Goal: Task Accomplishment & Management: Complete application form

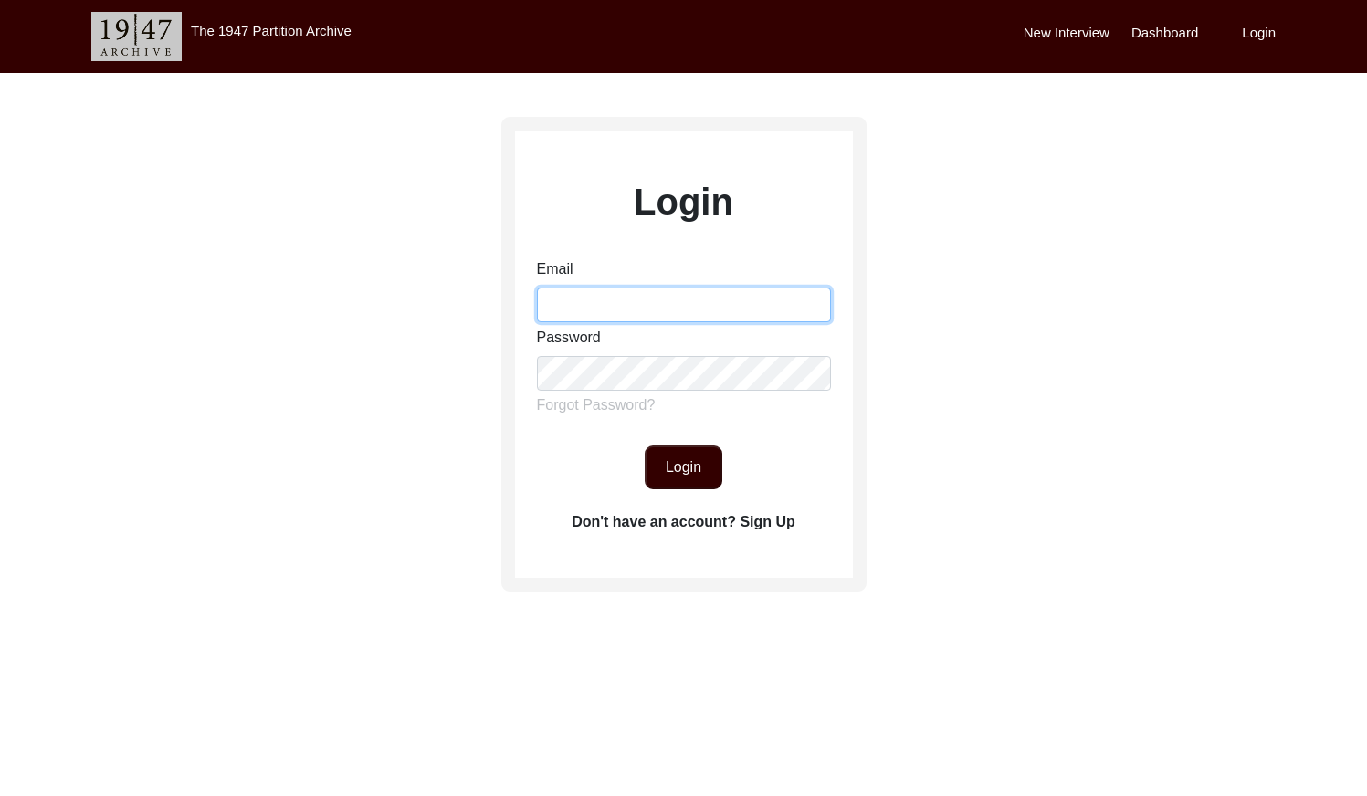
drag, startPoint x: 649, startPoint y: 304, endPoint x: 665, endPoint y: 318, distance: 21.4
click at [649, 304] on input "Email" at bounding box center [684, 305] width 294 height 35
type input "[EMAIL_ADDRESS][DOMAIN_NAME]"
click at [665, 398] on div "Email [EMAIL_ADDRESS][DOMAIN_NAME] Password Forgot Password?" at bounding box center [684, 340] width 294 height 165
click at [708, 469] on button "Login" at bounding box center [684, 468] width 78 height 44
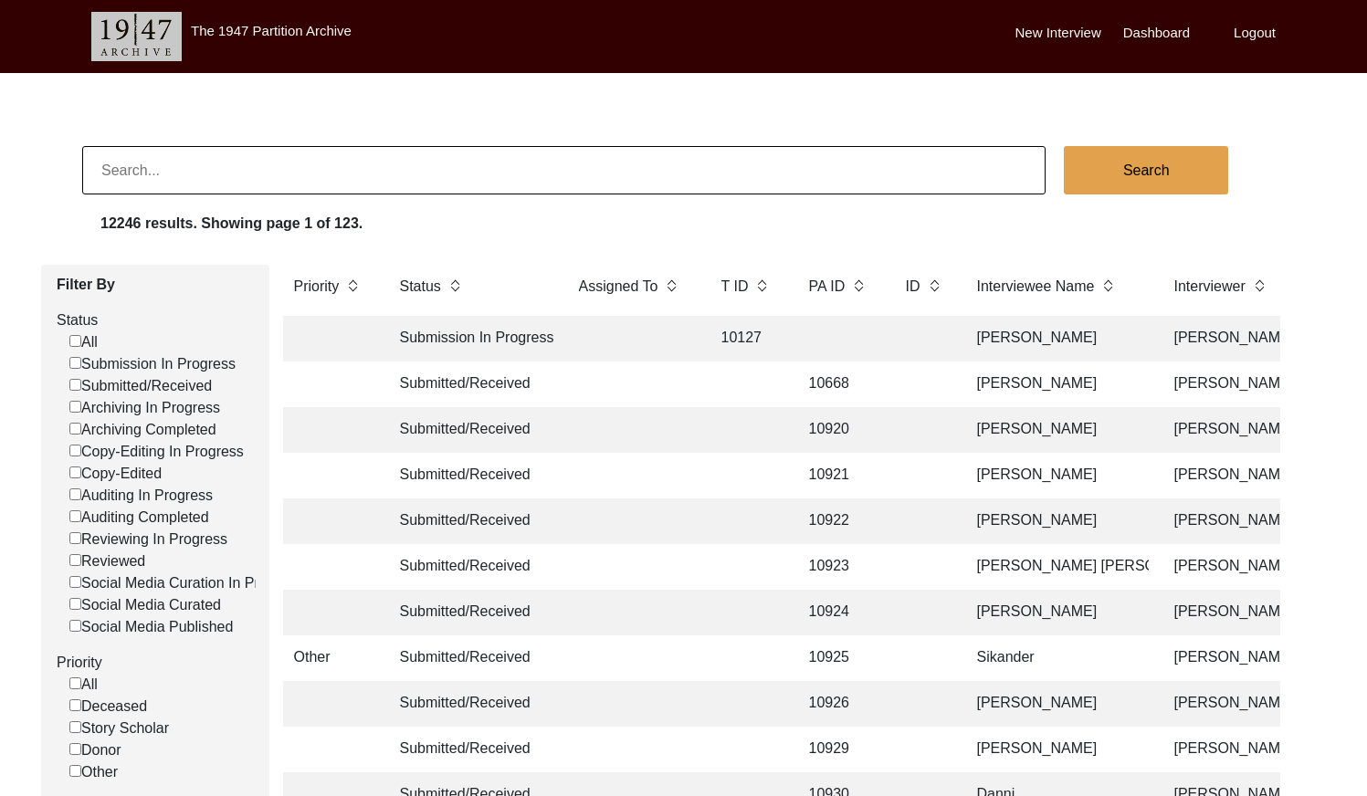
scroll to position [0, 1]
click at [69, 387] on input "Submitted/Received" at bounding box center [75, 385] width 12 height 12
checkbox input "false"
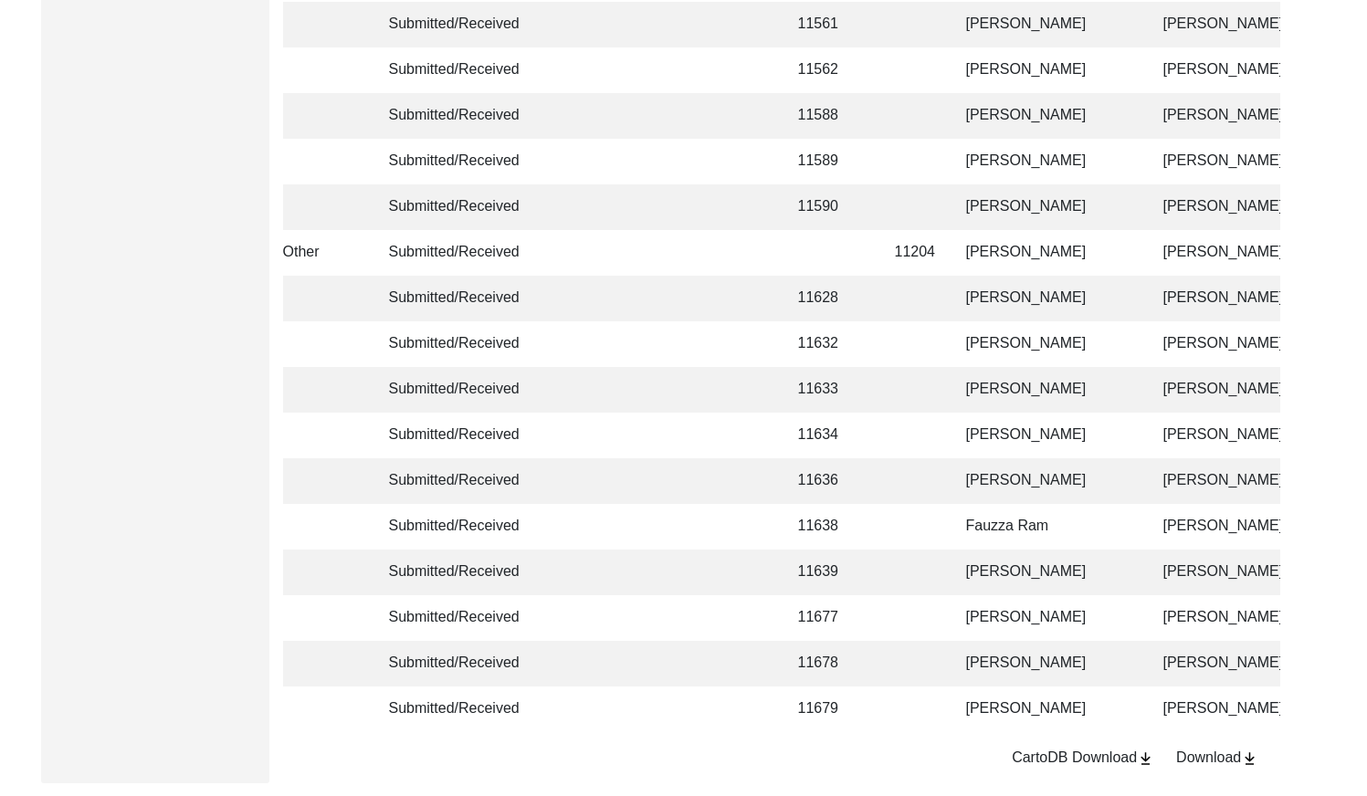
scroll to position [4316, 0]
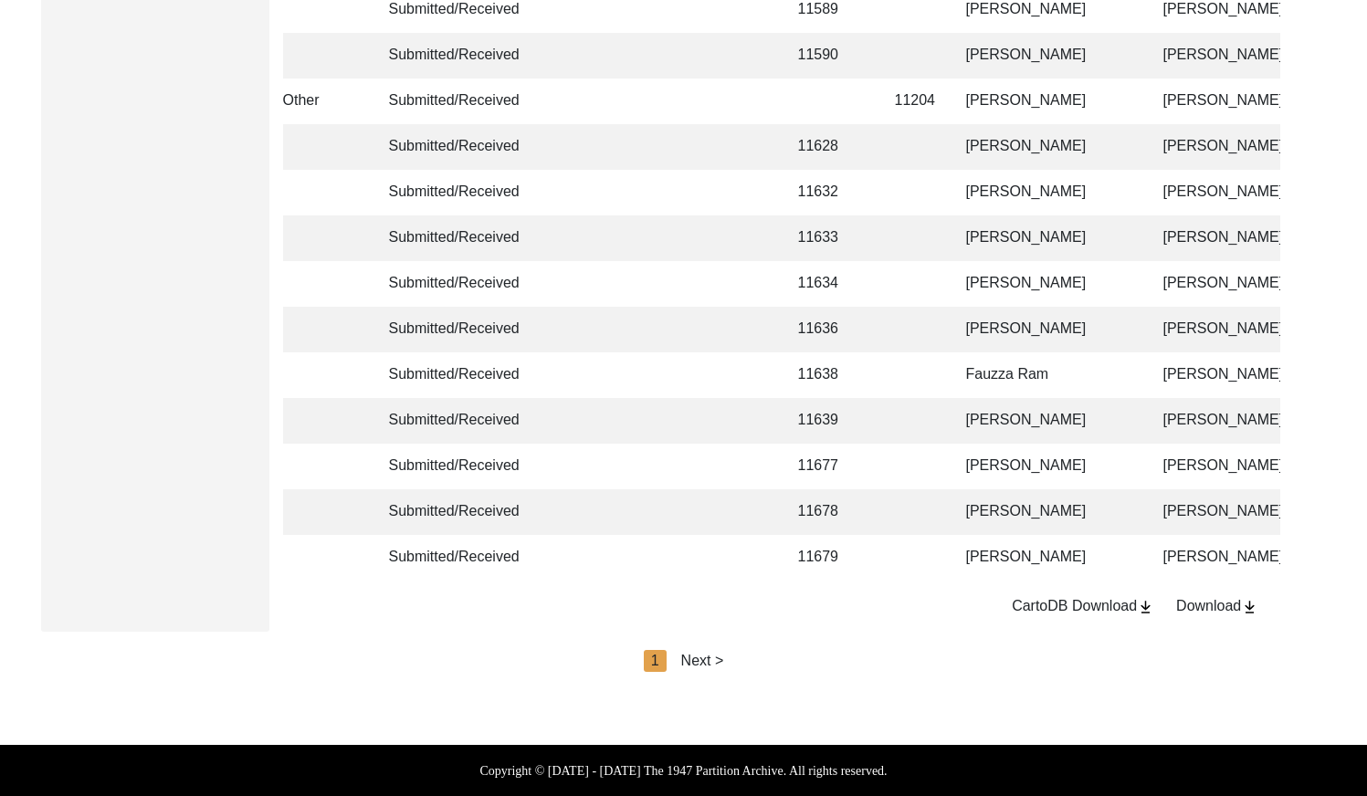
click at [689, 659] on div "Next >" at bounding box center [702, 661] width 43 height 22
click at [739, 661] on div "Next >" at bounding box center [744, 661] width 43 height 22
click at [745, 653] on div "Next >" at bounding box center [744, 661] width 43 height 22
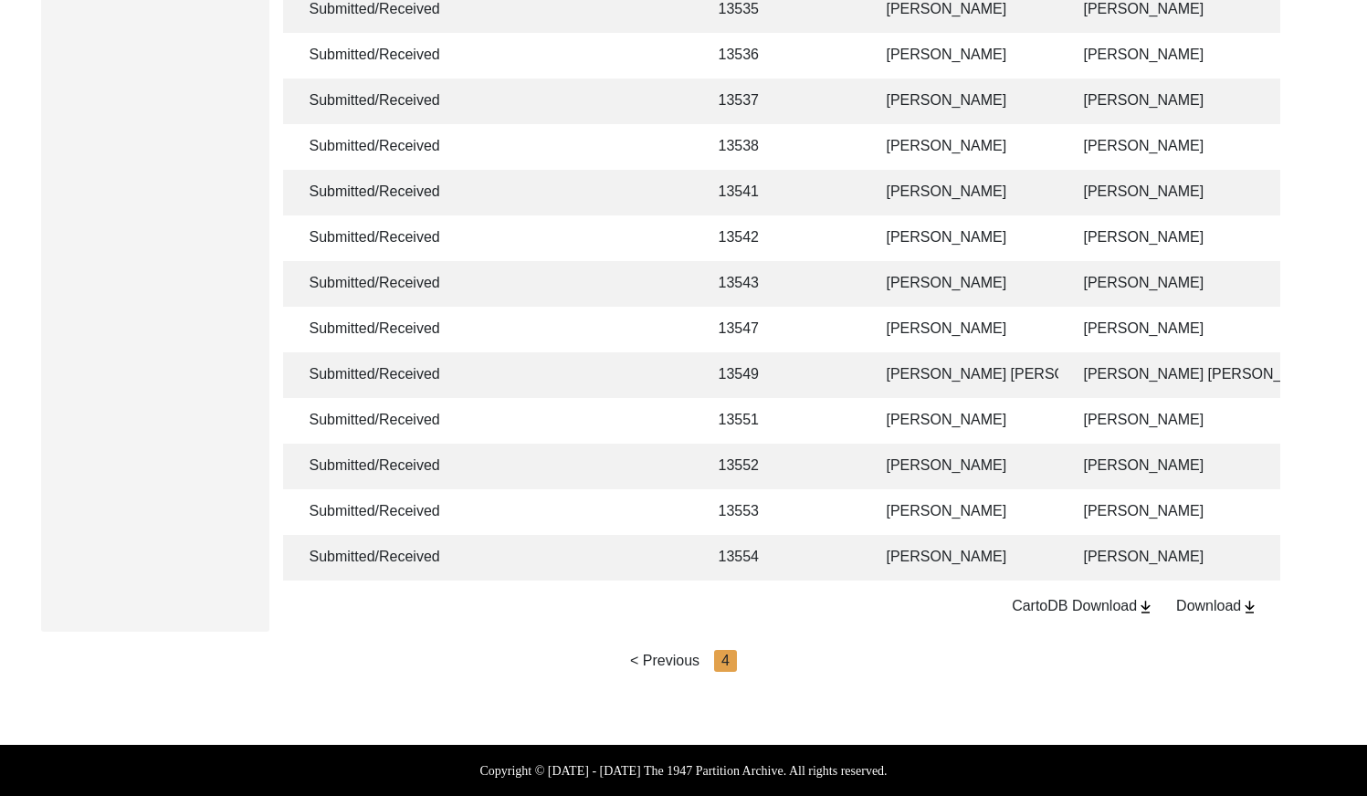
scroll to position [0, 13]
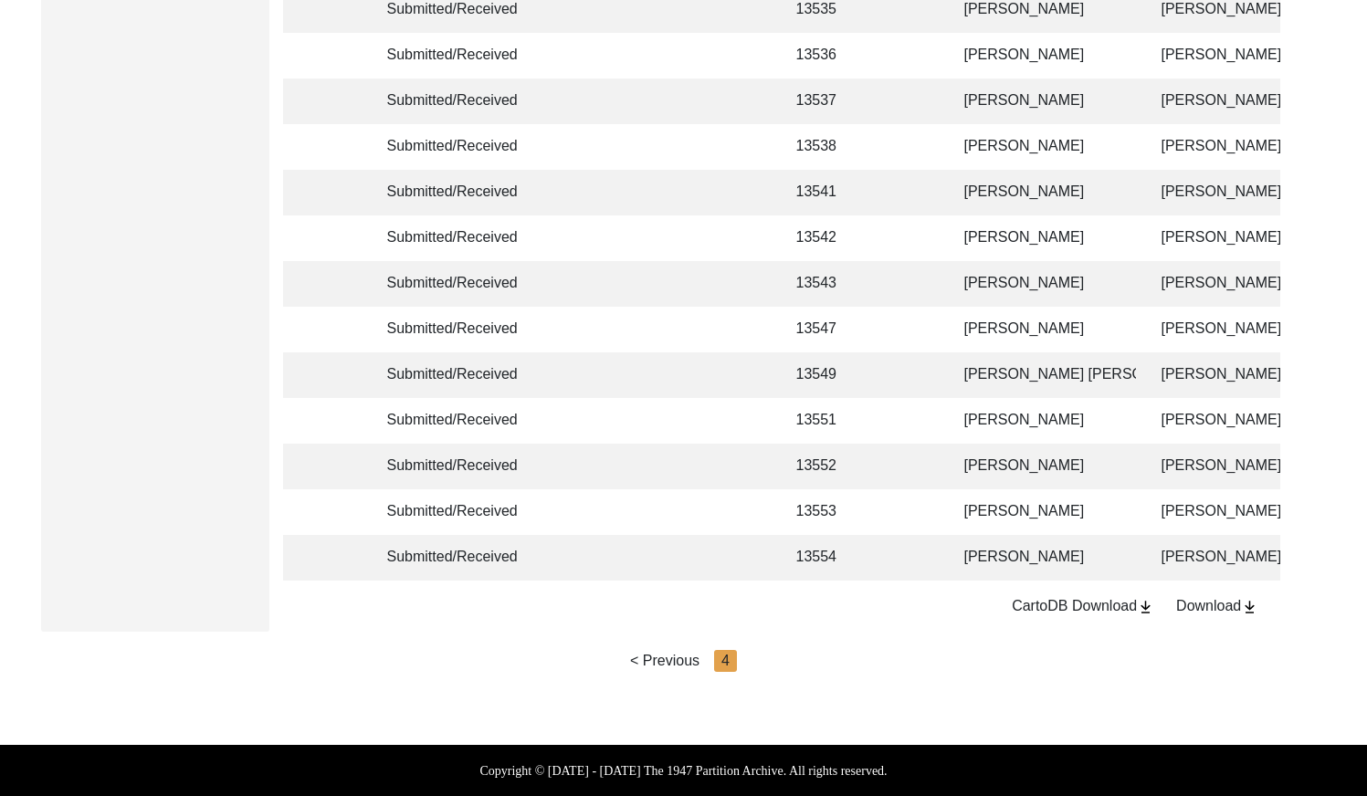
click at [797, 457] on td "13552" at bounding box center [827, 467] width 82 height 46
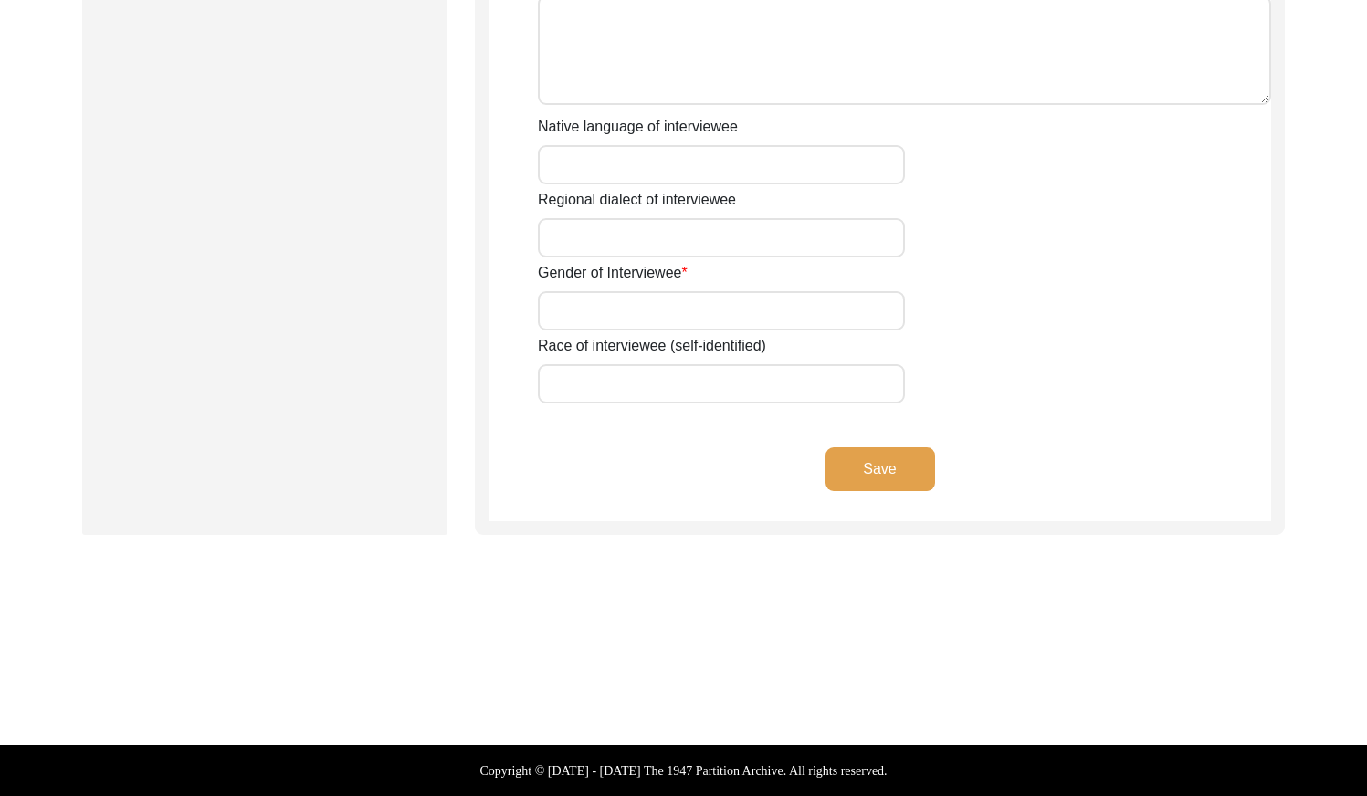
type input "Mr"
type input "[DEMOGRAPHIC_DATA]"
type input "[PERSON_NAME]"
type input "N/A"
type input "[PERSON_NAME]"
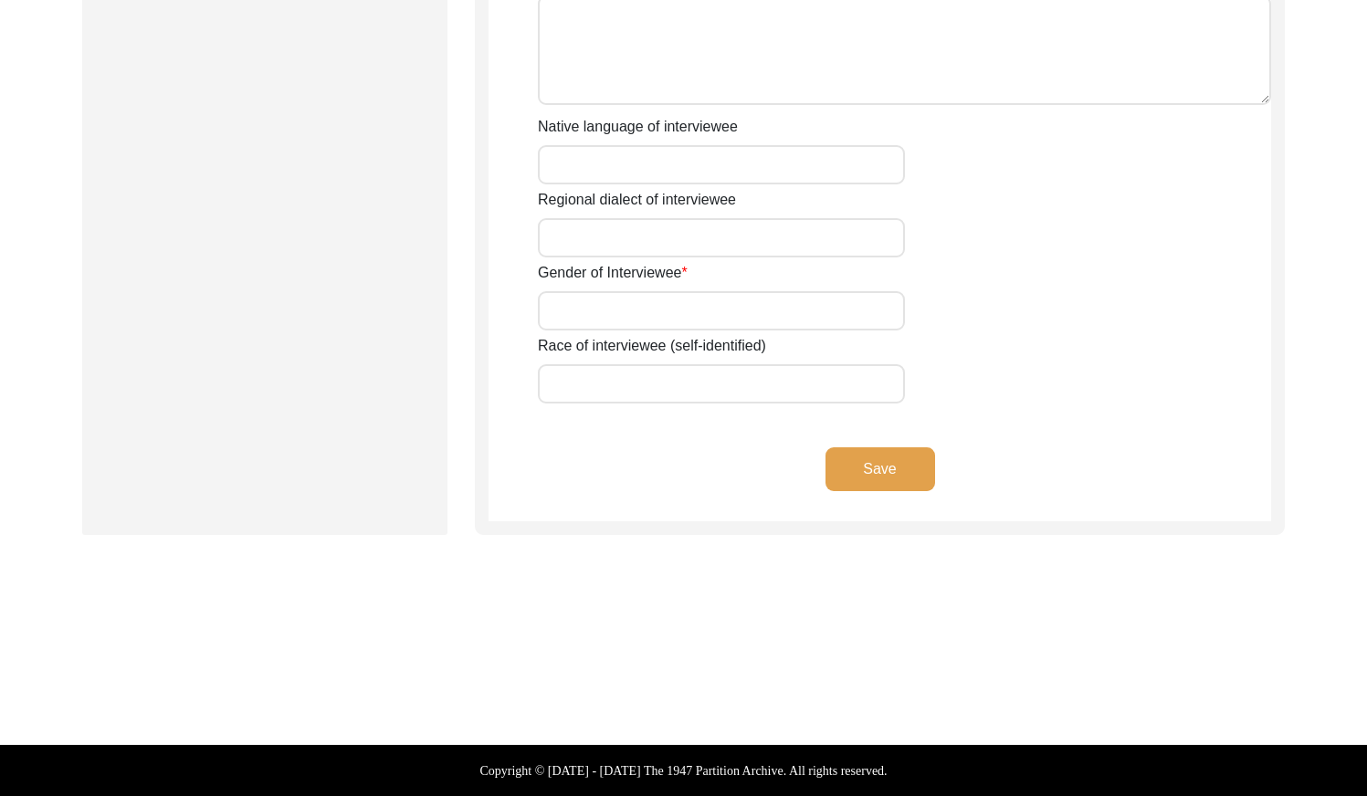
type input "N/A"
type input "[PERSON_NAME]"
type input "[DATE]"
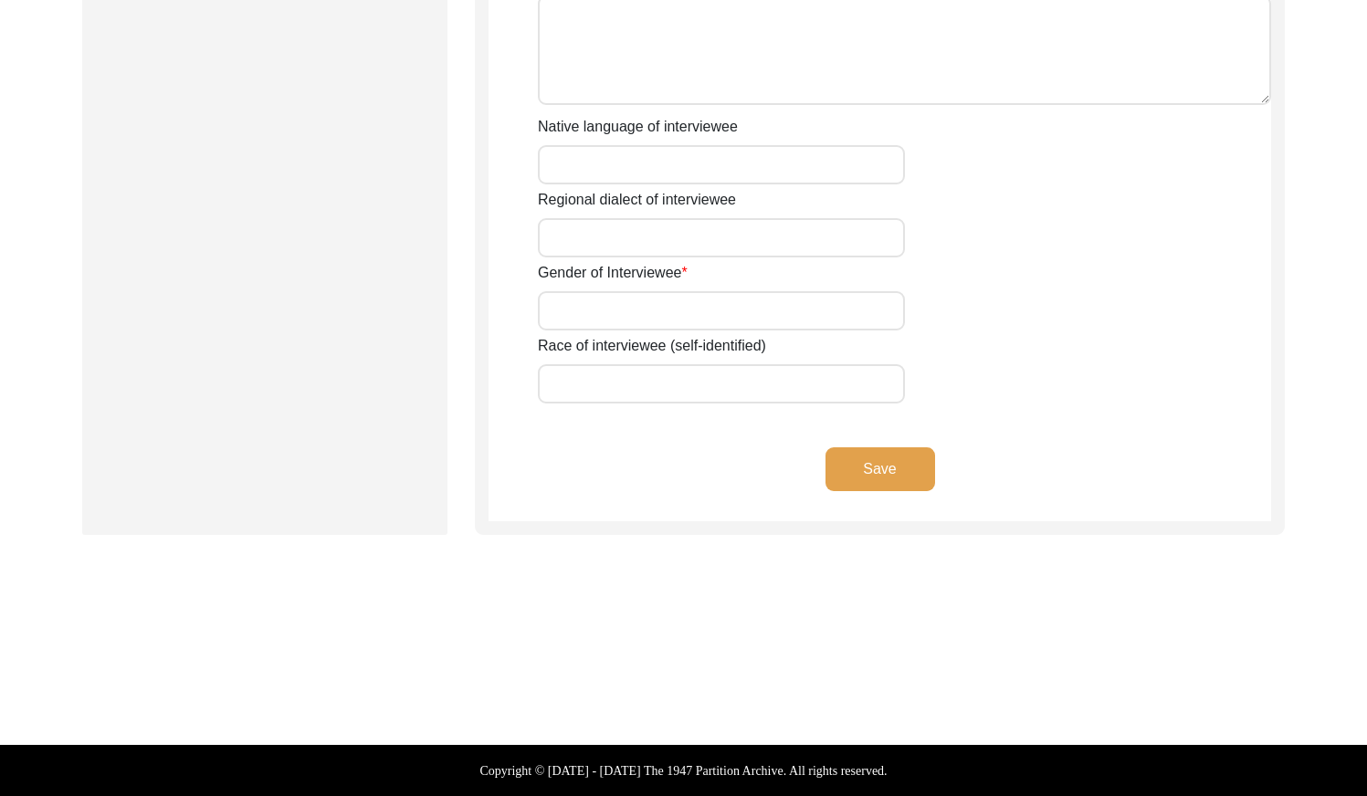
type input "86 Years"
type input "[DEMOGRAPHIC_DATA]"
type input "N/A"
type textarea "N/A"
type input "Punjabi"
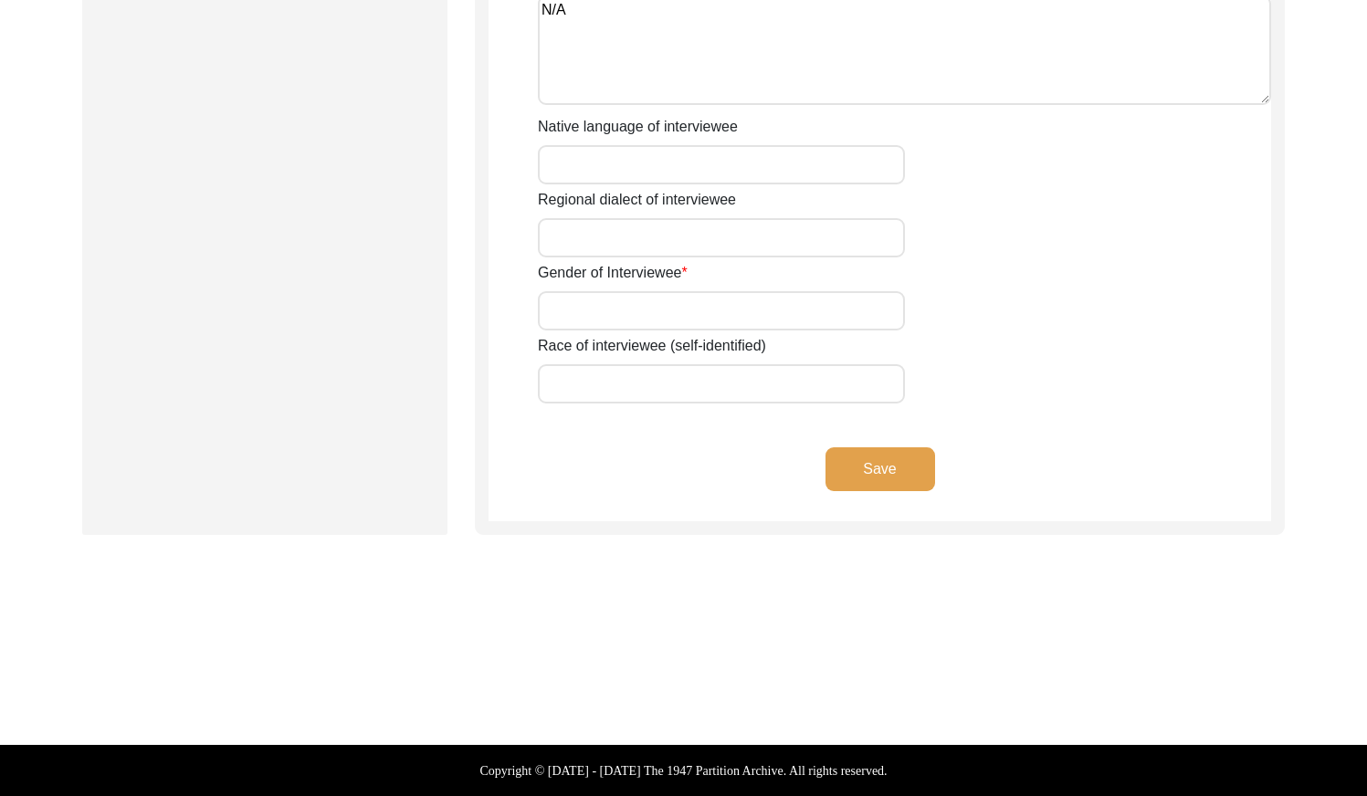
type input "Malwai"
type input "[DEMOGRAPHIC_DATA]"
type input "Rajput"
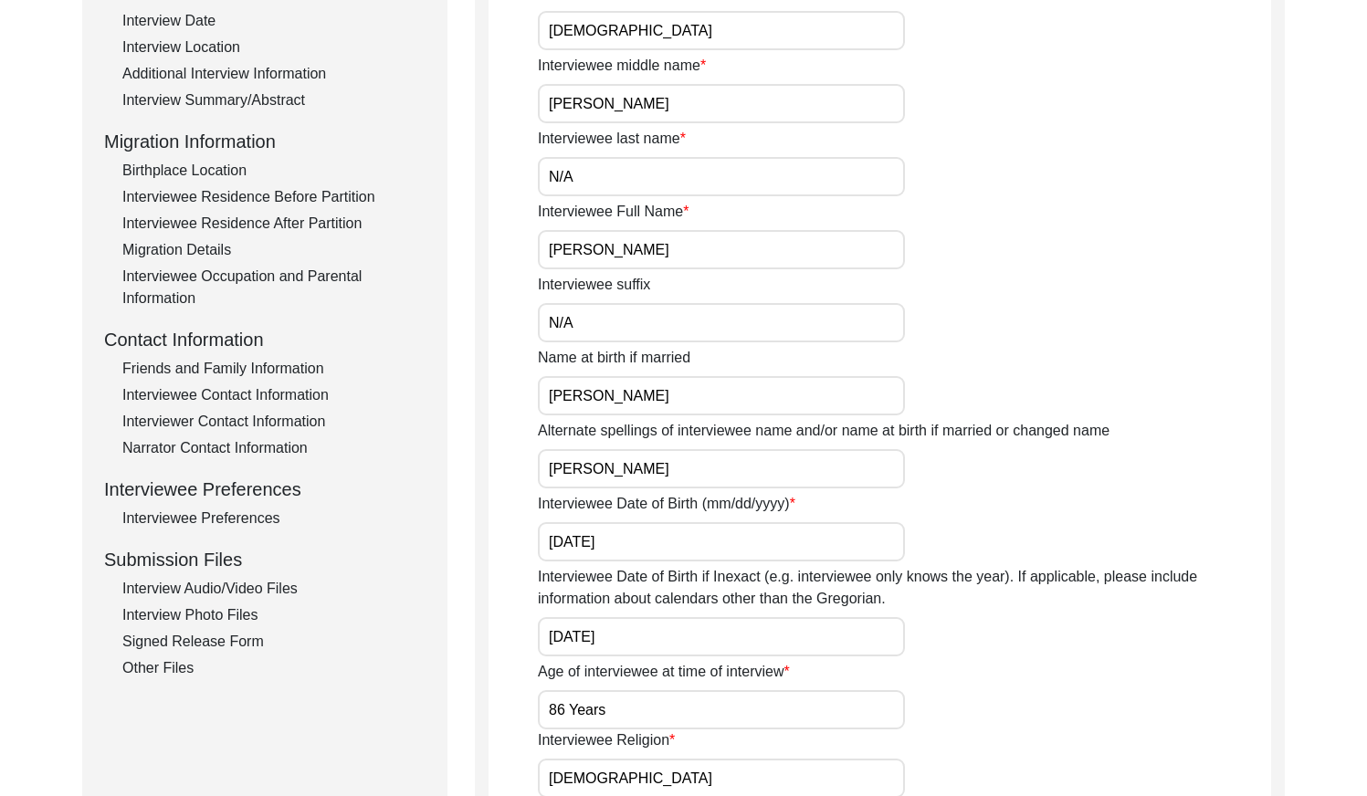
scroll to position [199, 0]
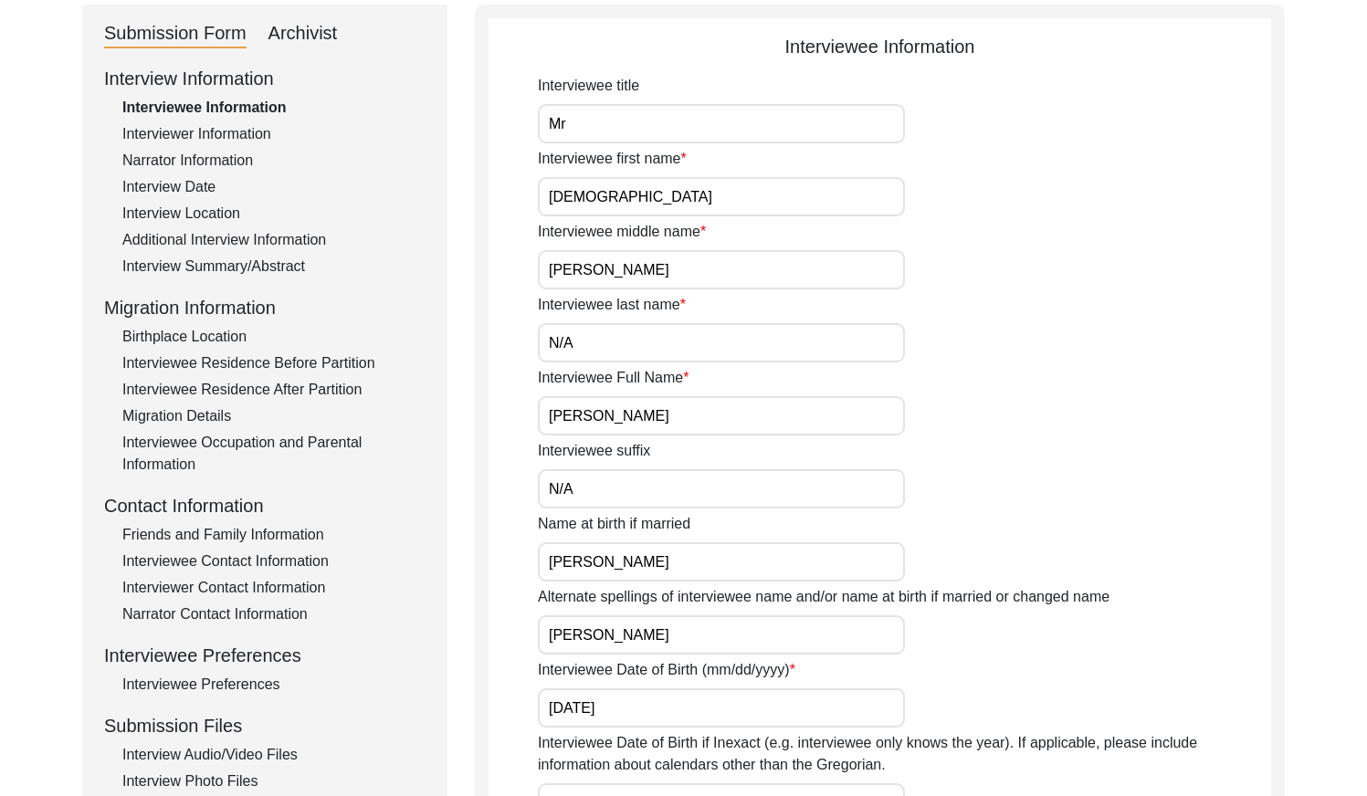
click at [246, 134] on div "Interviewer Information" at bounding box center [273, 134] width 303 height 22
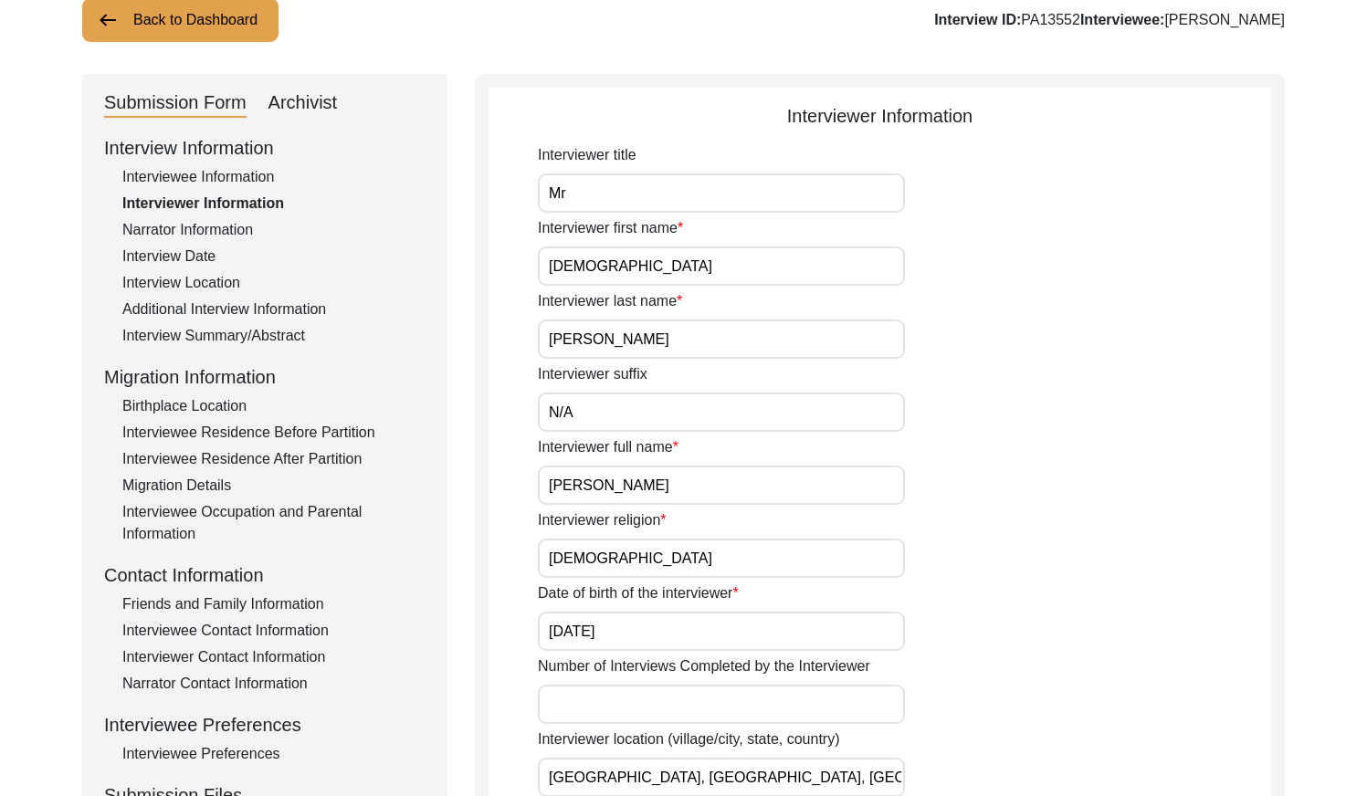
scroll to position [0, 0]
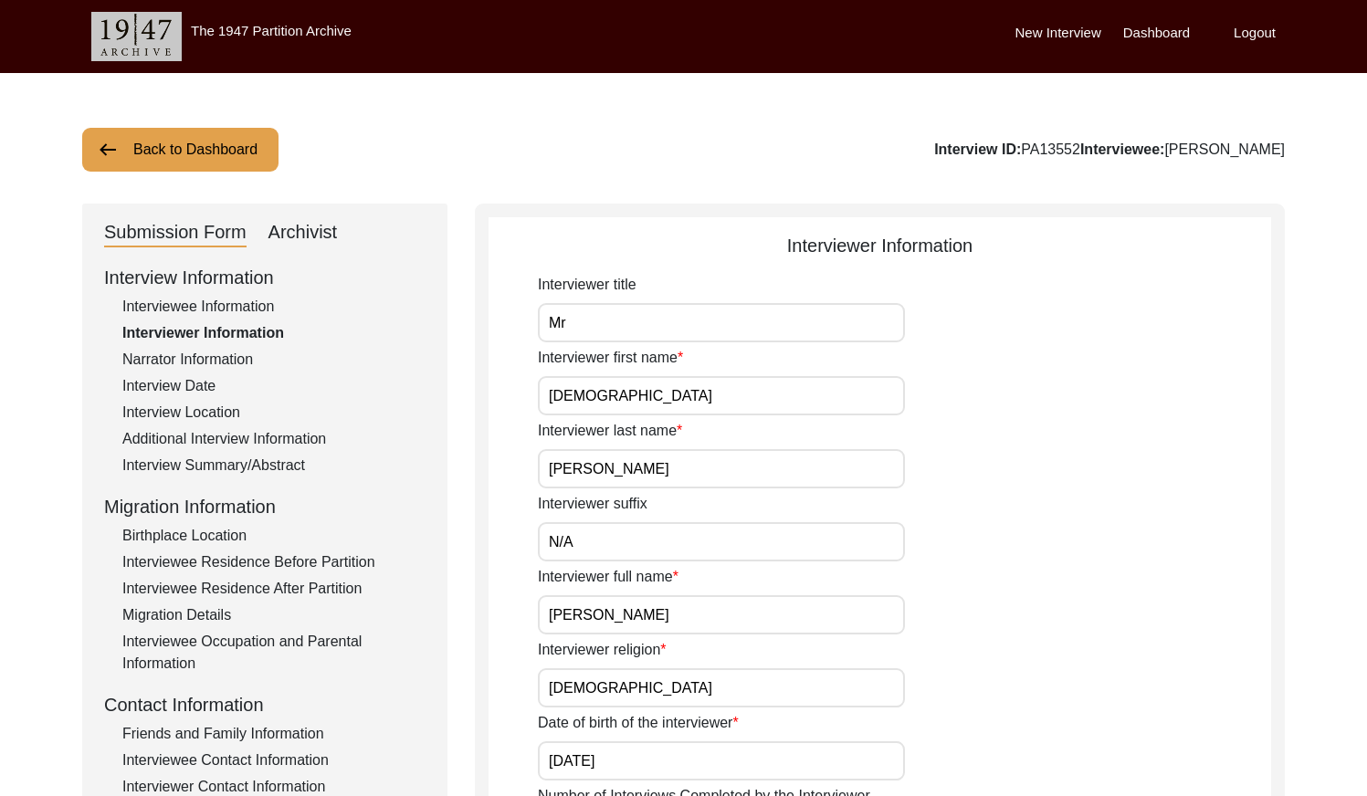
click at [168, 354] on div "Narrator Information" at bounding box center [273, 360] width 303 height 22
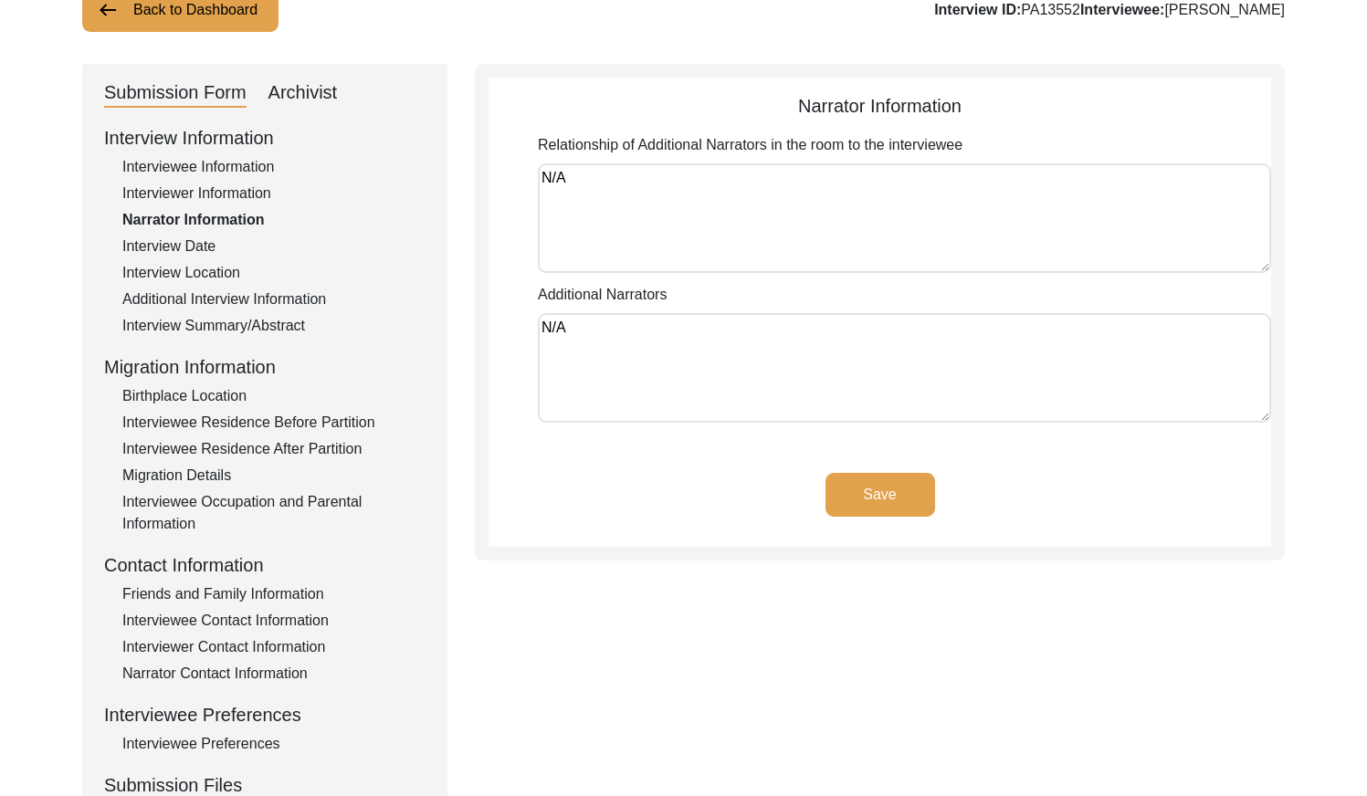
scroll to position [145, 0]
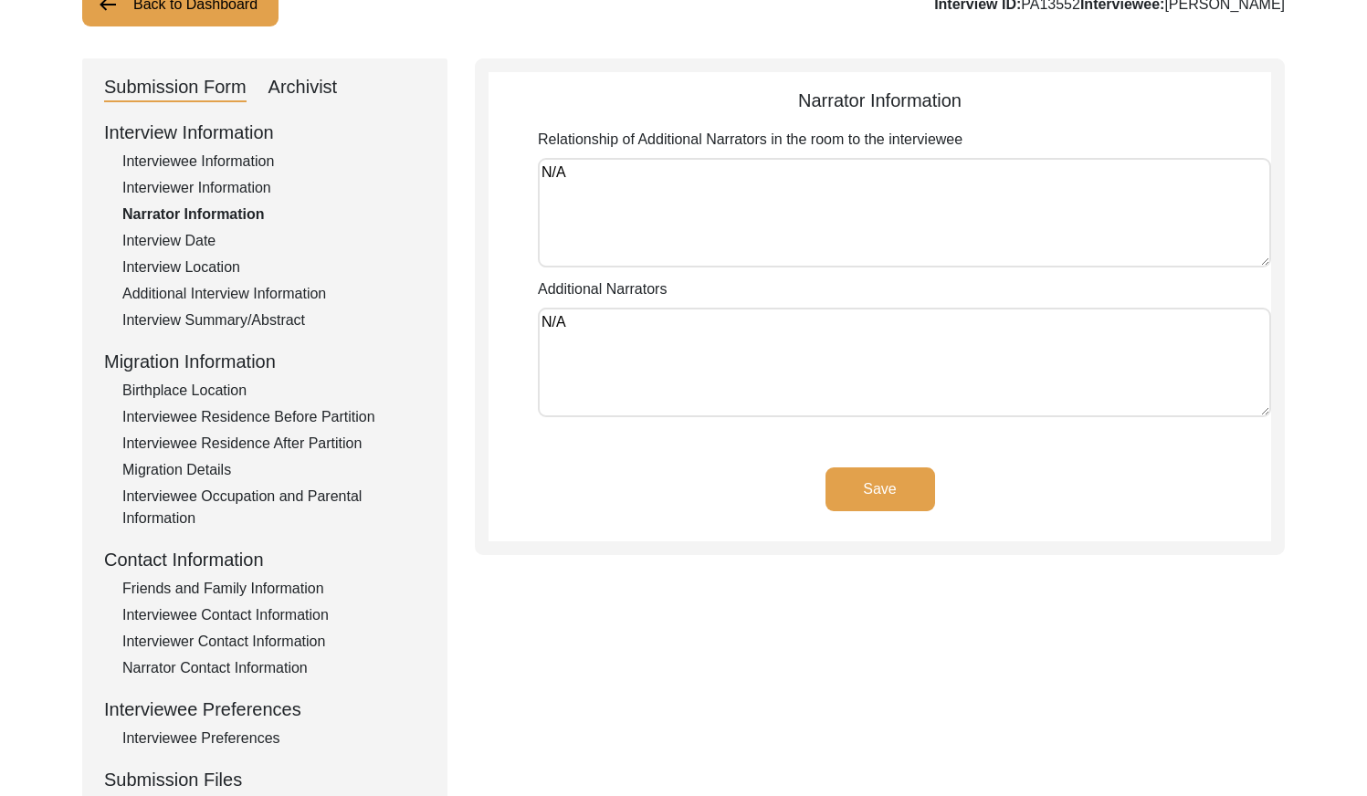
click at [207, 235] on div "Interview Date" at bounding box center [273, 241] width 303 height 22
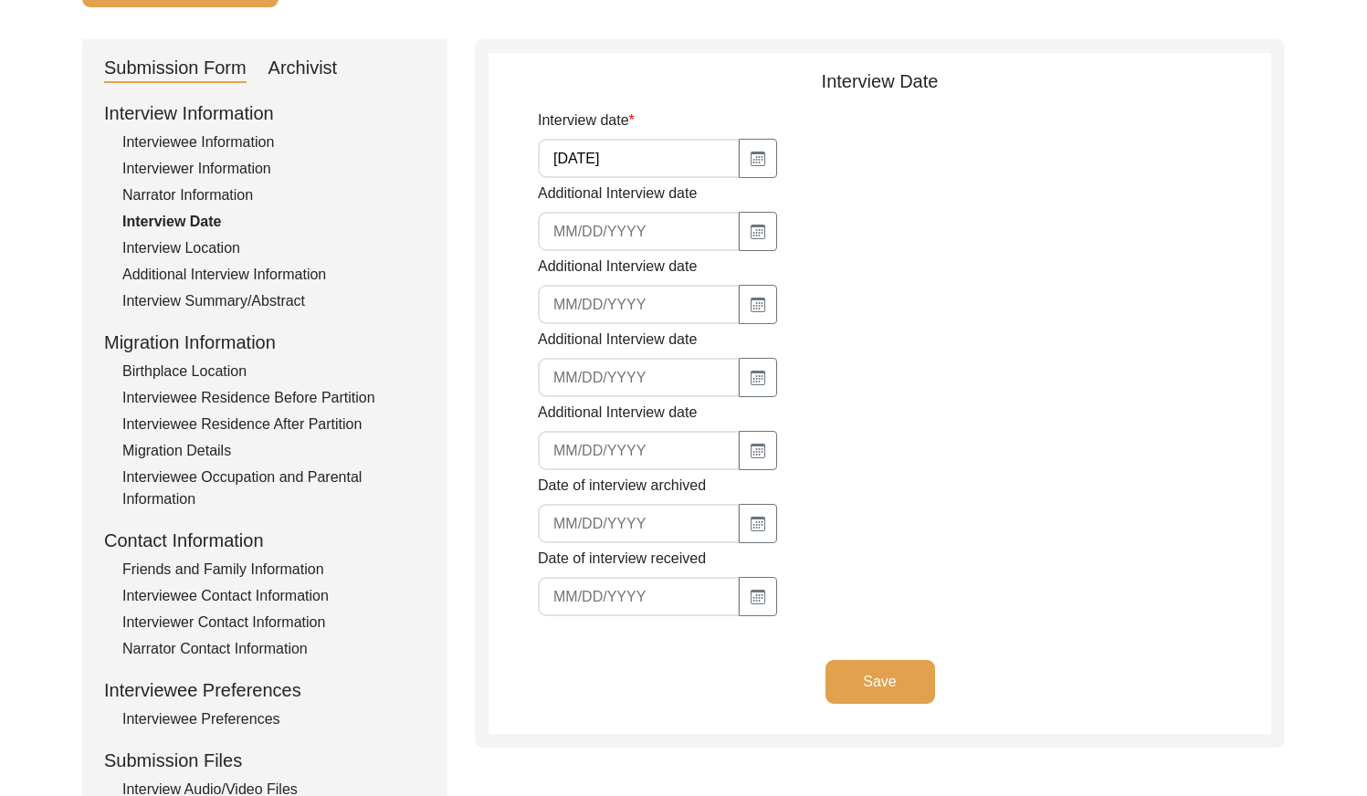
scroll to position [166, 0]
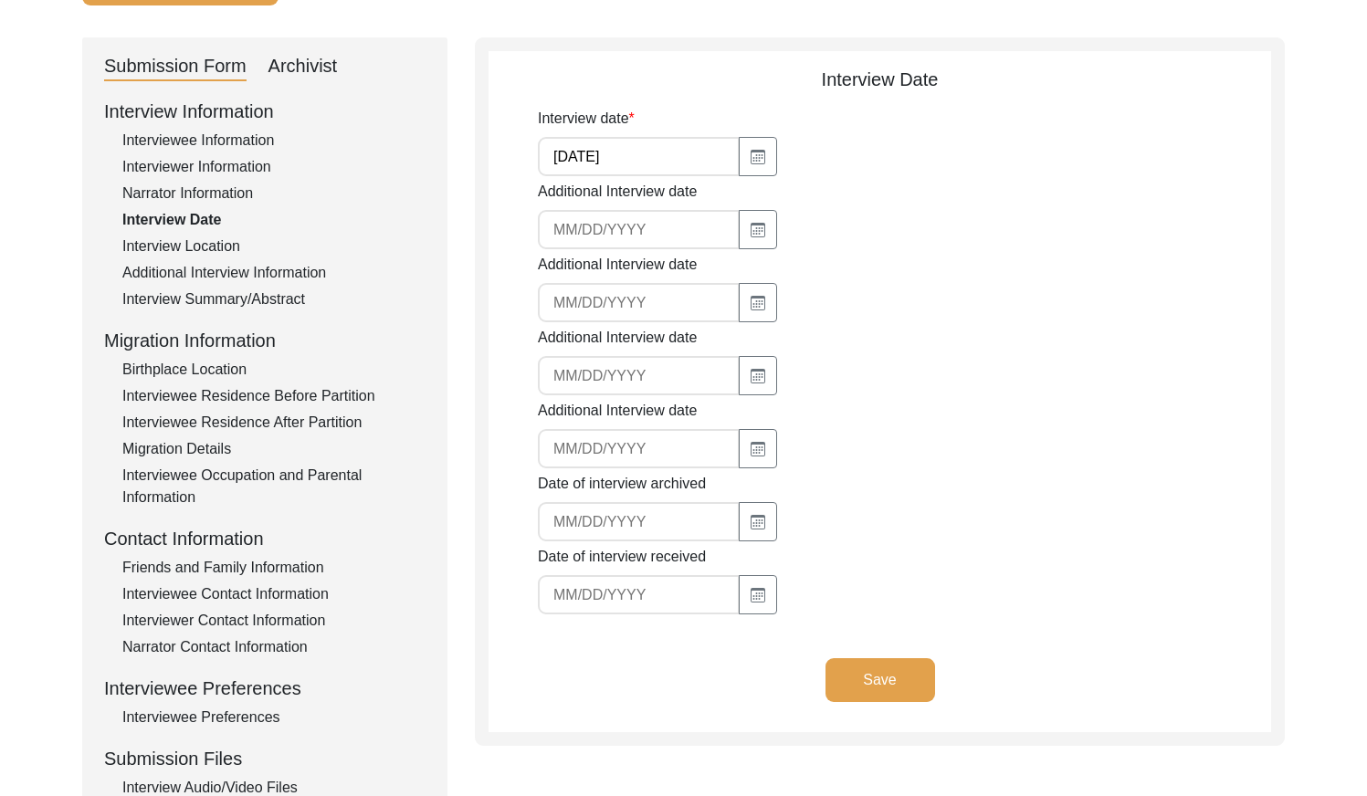
click at [184, 248] on div "Interview Location" at bounding box center [273, 247] width 303 height 22
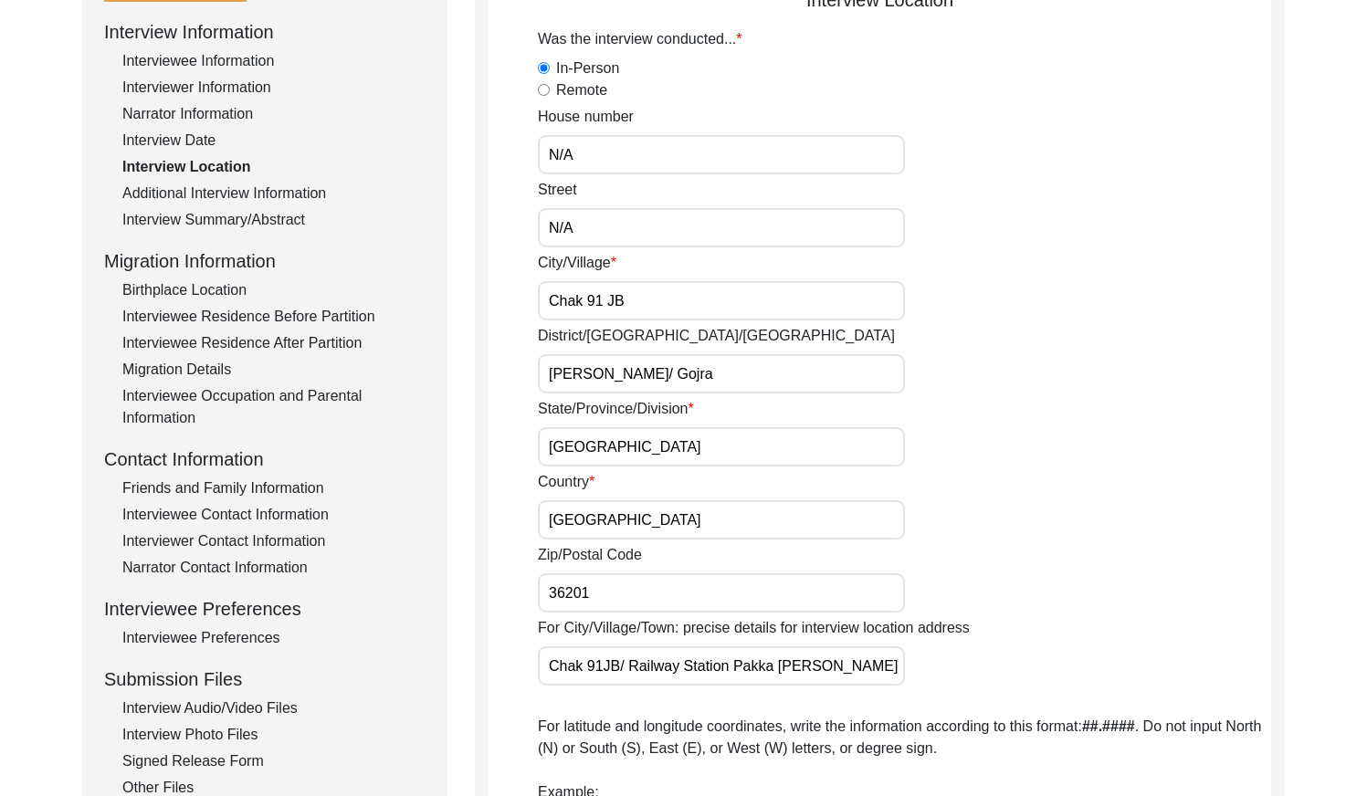
scroll to position [129, 0]
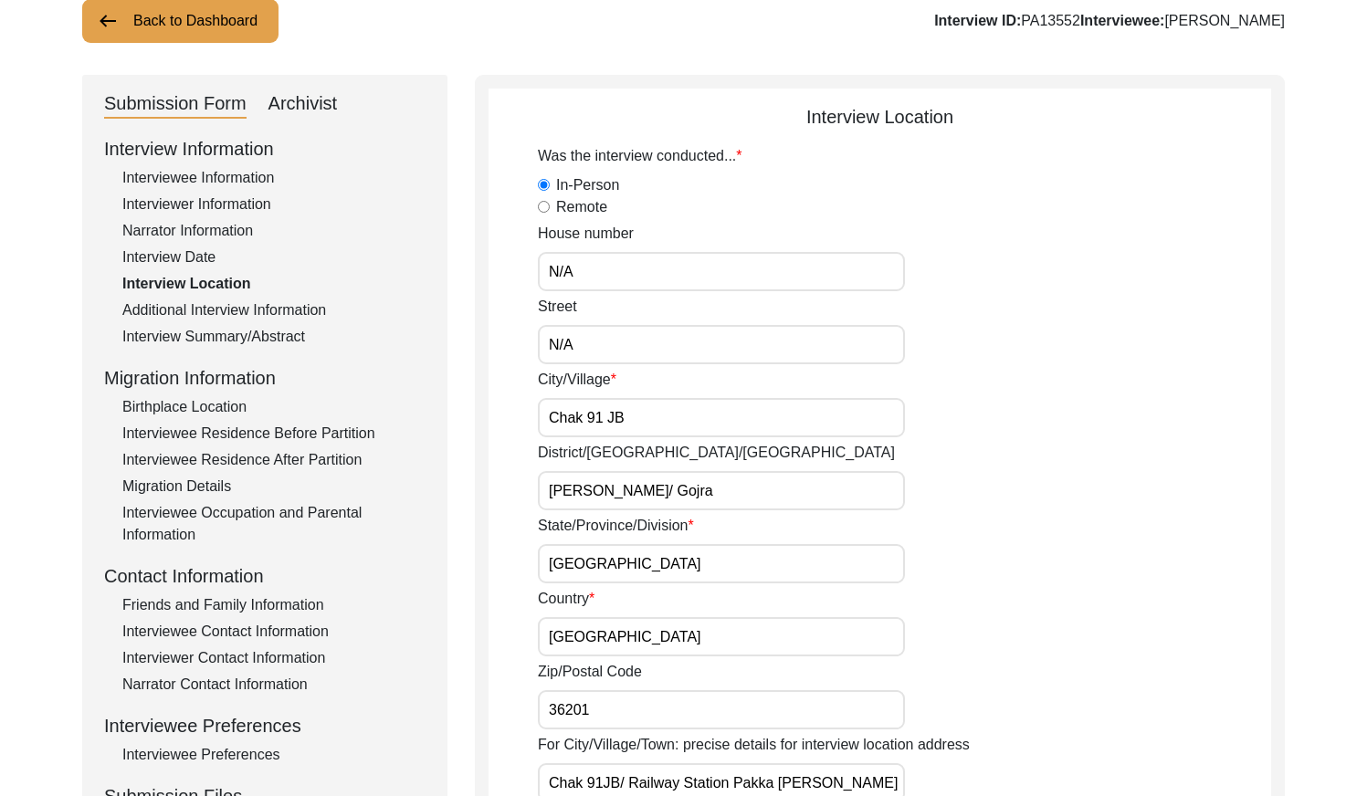
click at [299, 302] on div "Additional Interview Information" at bounding box center [273, 311] width 303 height 22
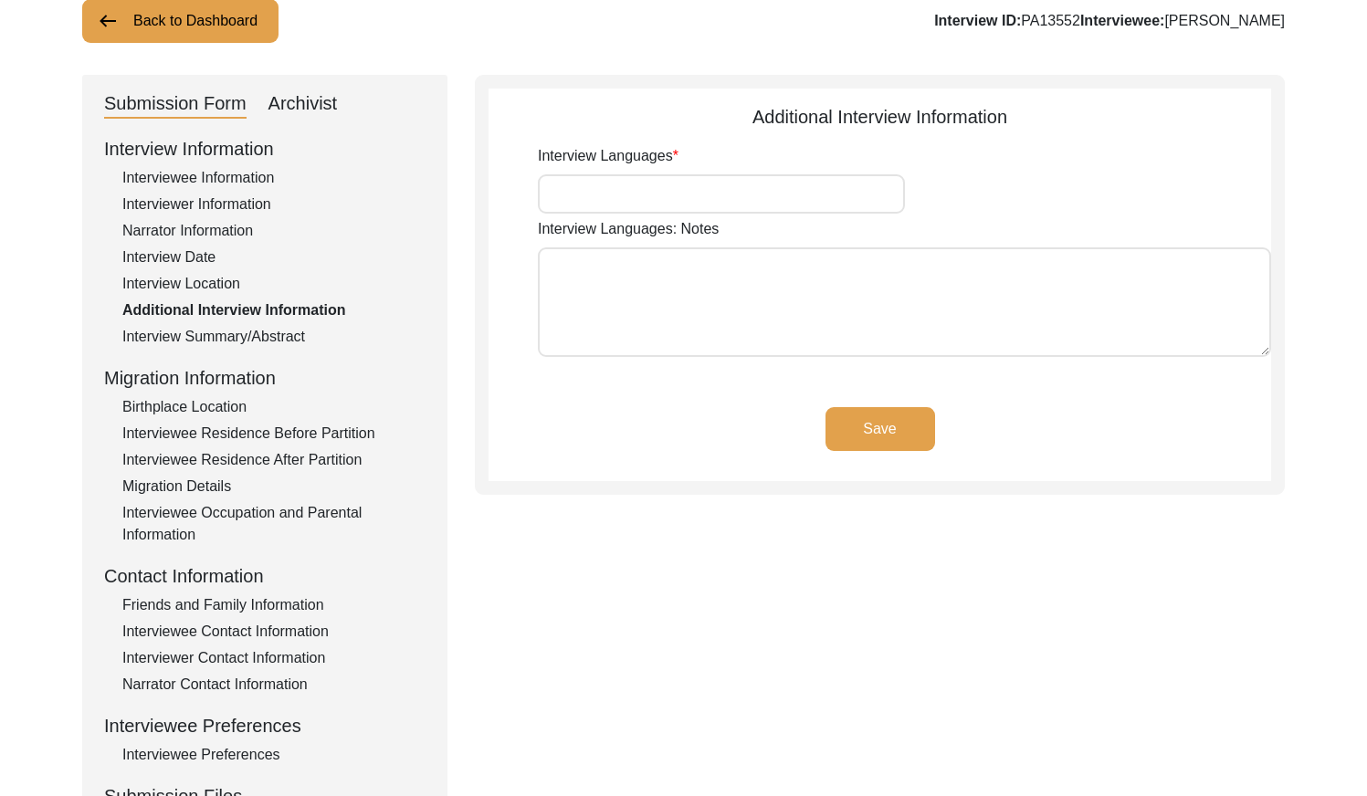
type input "Punjabi"
type textarea "N/A"
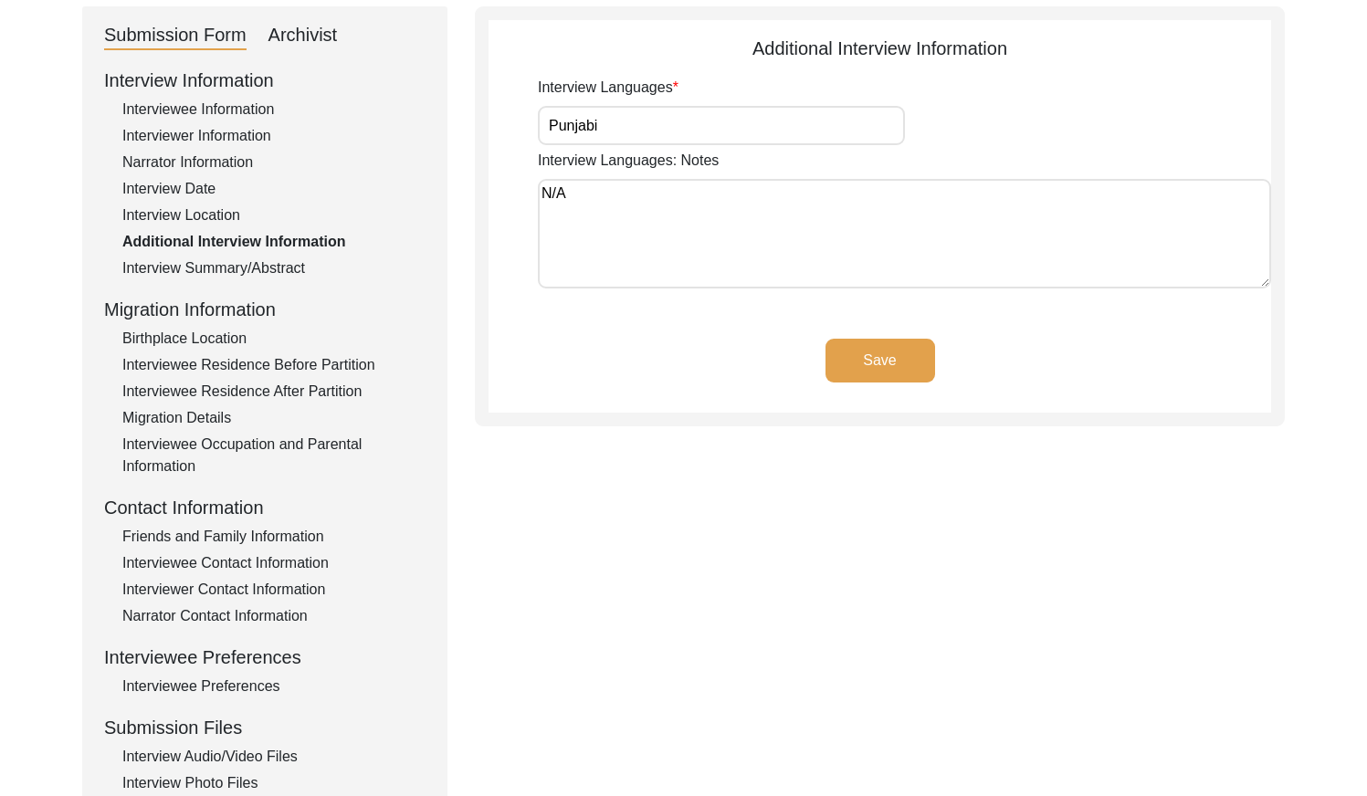
scroll to position [202, 0]
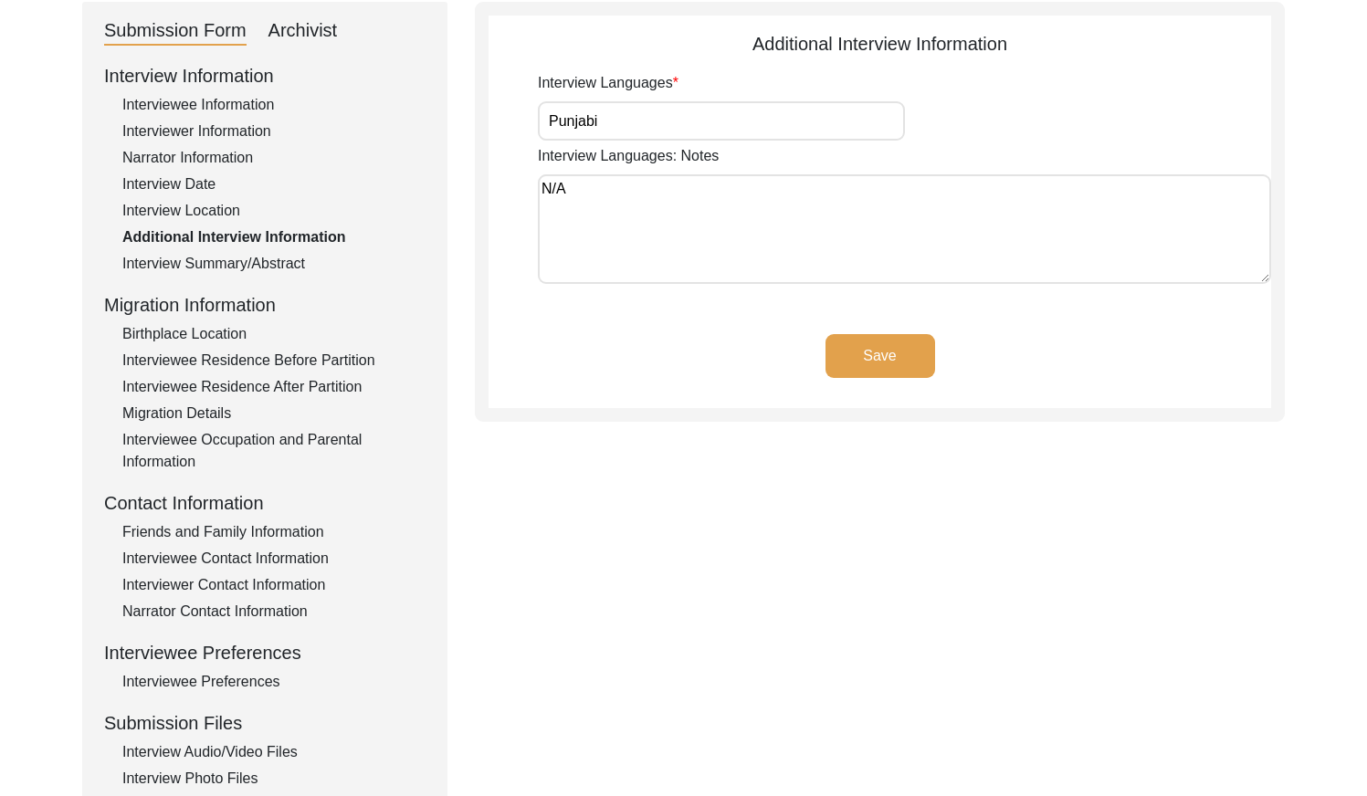
click at [283, 268] on div "Interview Summary/Abstract" at bounding box center [273, 264] width 303 height 22
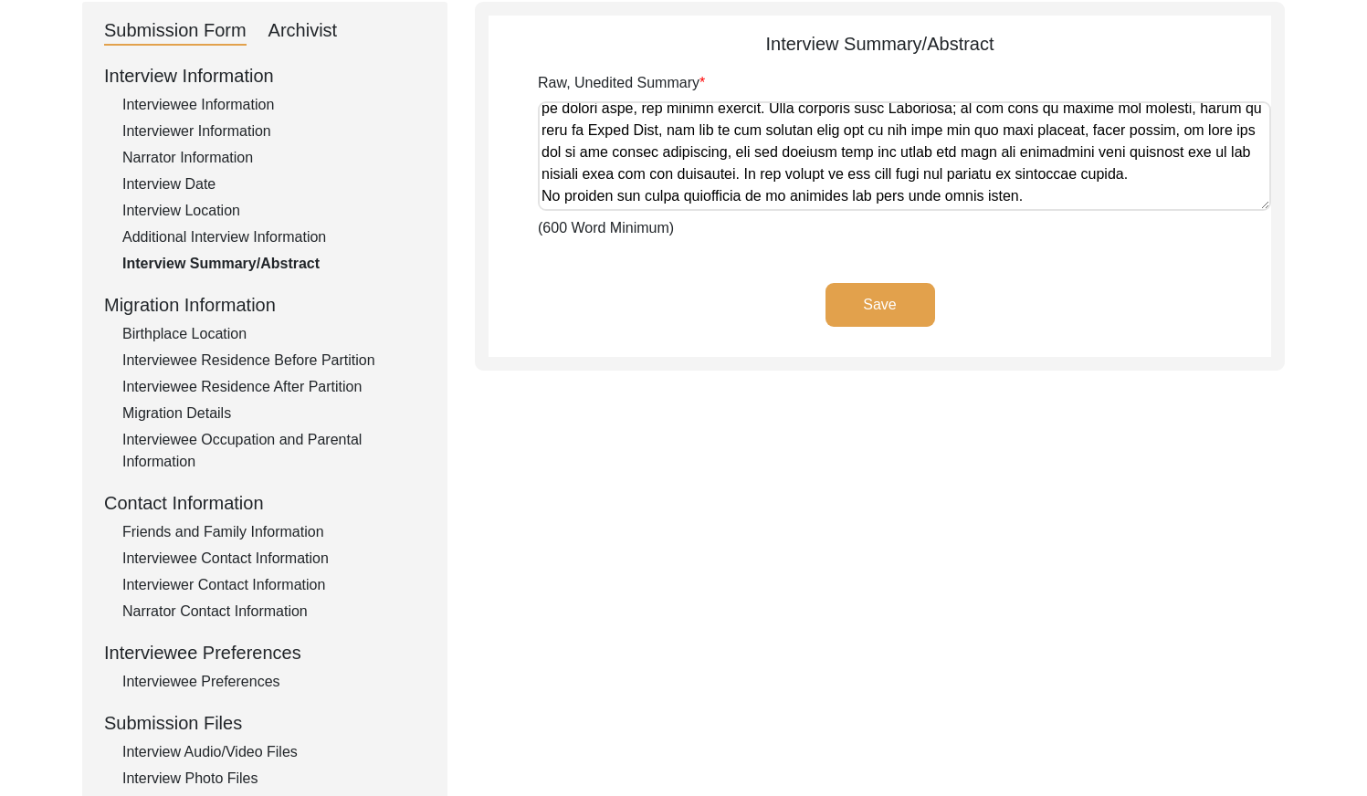
scroll to position [994, 0]
click at [223, 333] on div "Birthplace Location" at bounding box center [273, 334] width 303 height 22
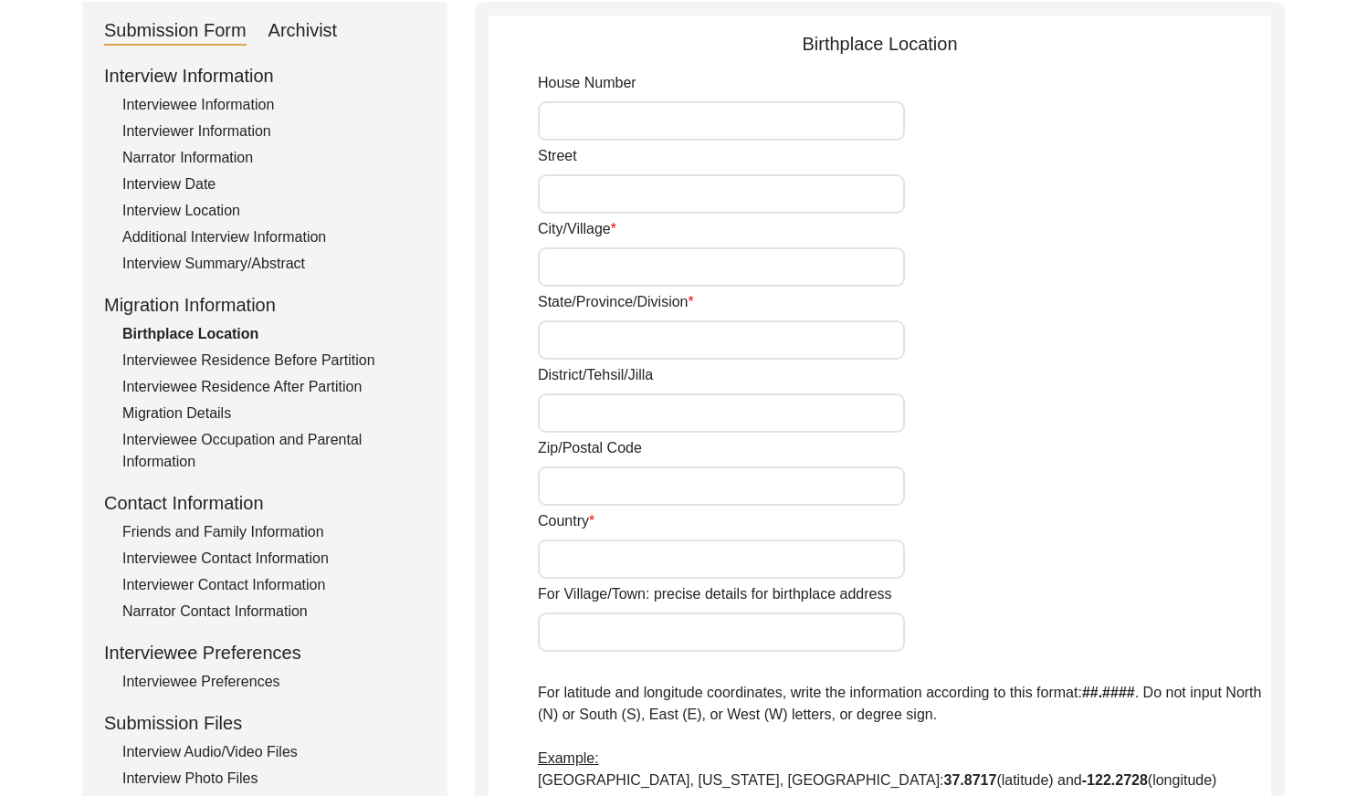
type input "N/A"
type input "Lahara"
type input "[GEOGRAPHIC_DATA]"
type input "Ludhiana/ [GEOGRAPHIC_DATA]"
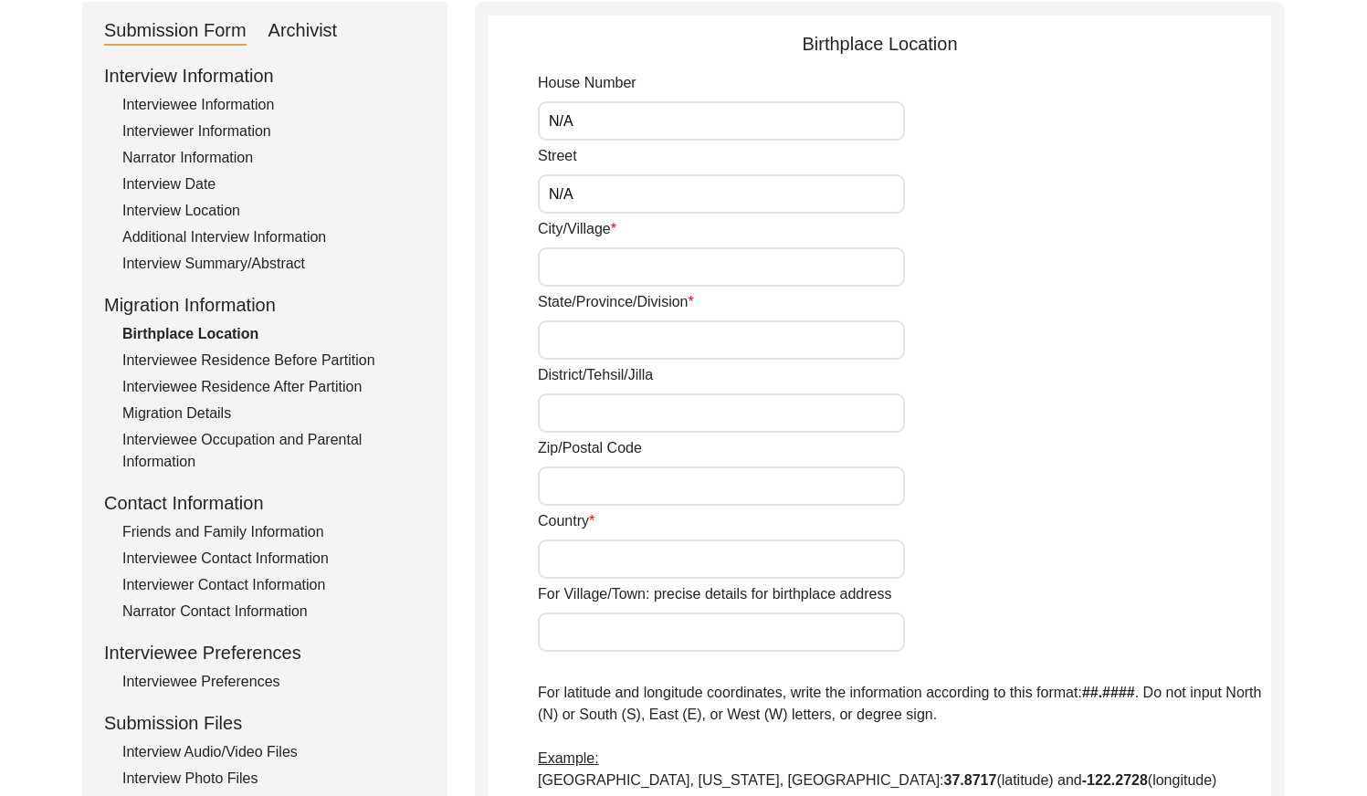
type input "141016"
type input "[GEOGRAPHIC_DATA]"
type input "Lahara"
type input "[GEOGRAPHIC_DATA], [GEOGRAPHIC_DATA], [GEOGRAPHIC_DATA]"
type input "N/A"
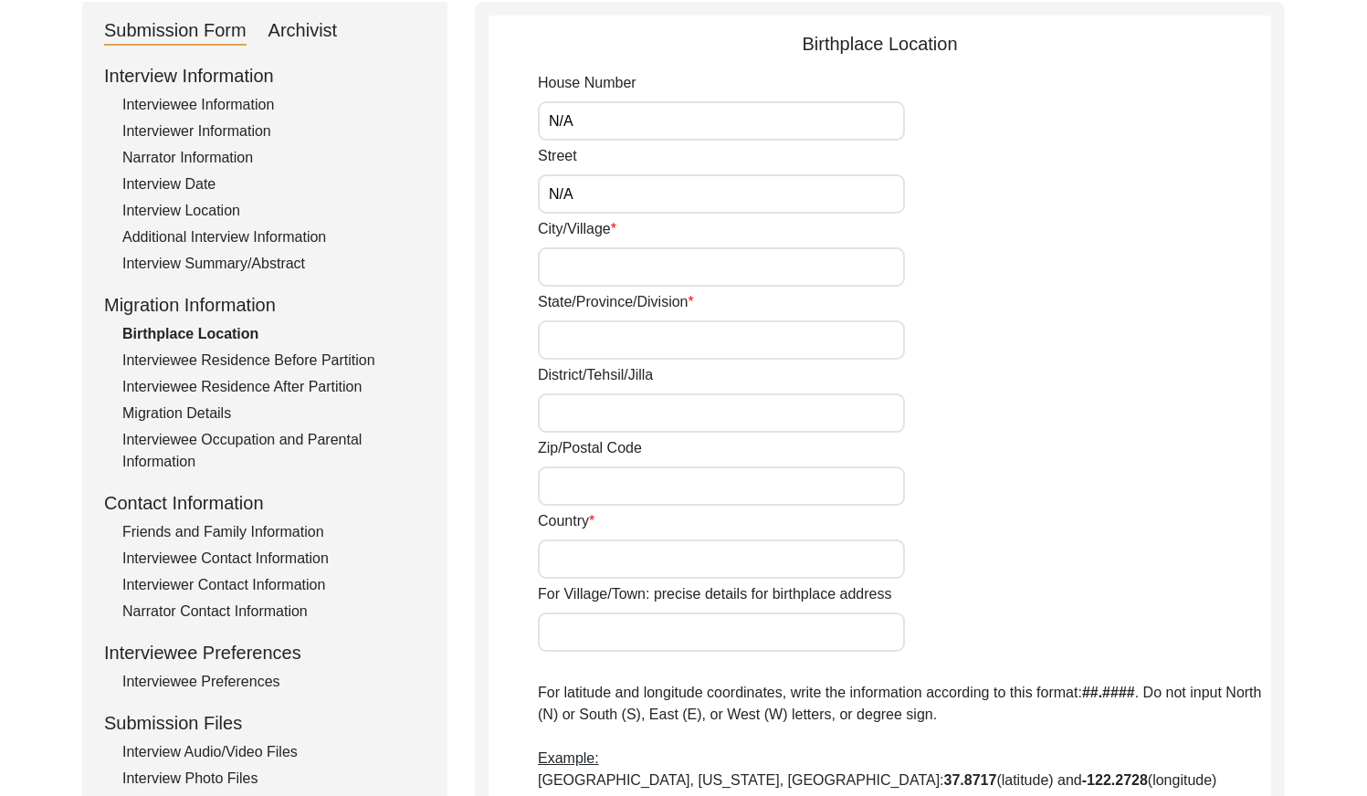
type input "N/A"
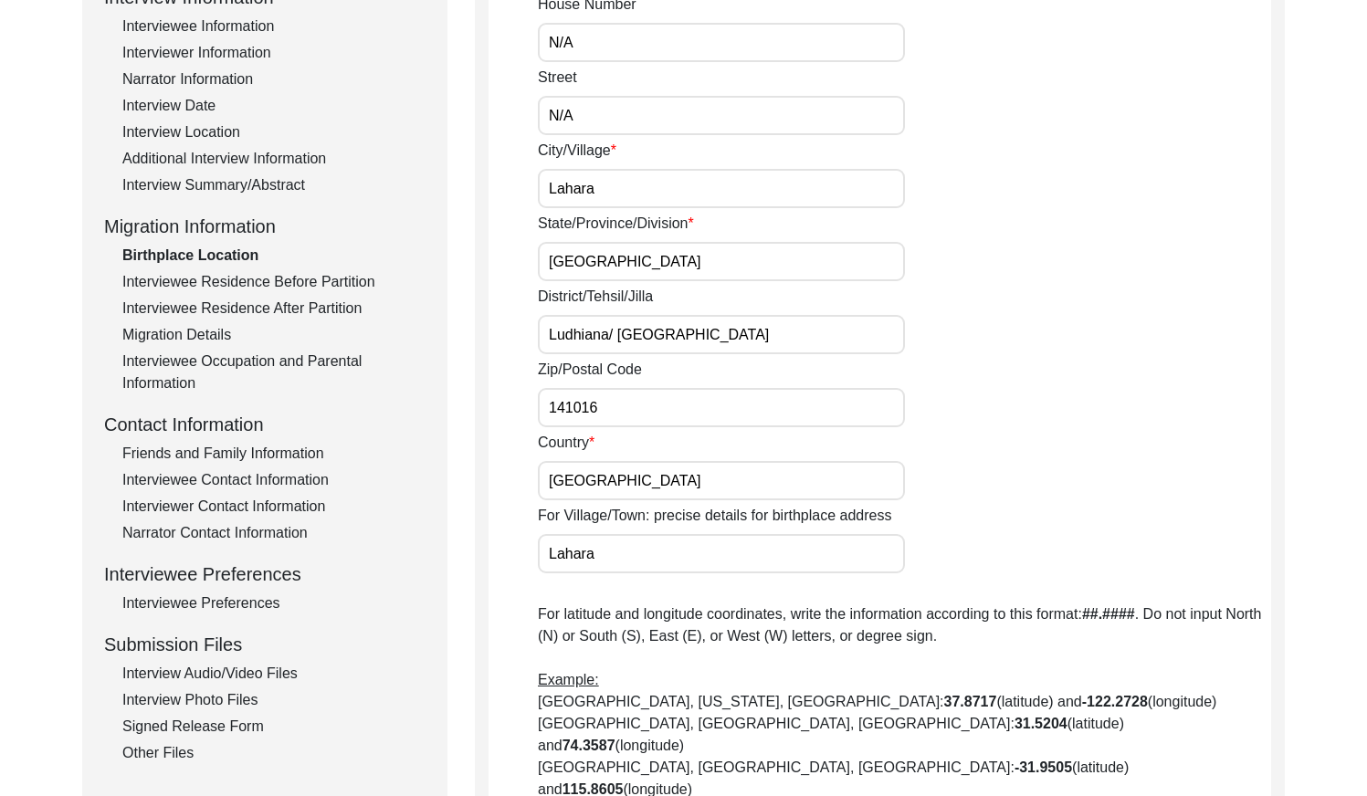
click at [311, 279] on div "Interviewee Residence Before Partition" at bounding box center [273, 282] width 303 height 22
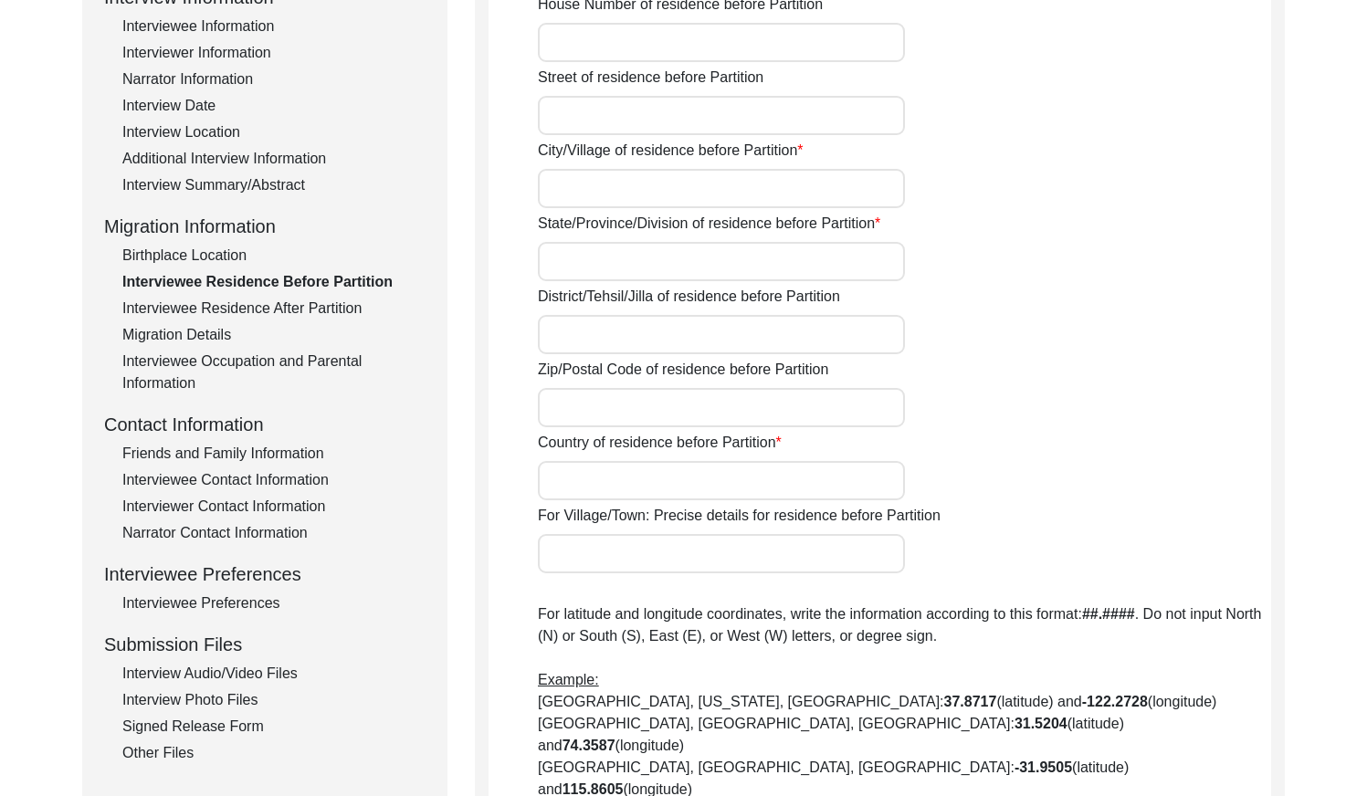
type input "N/A"
type input "Lahara"
type input "[GEOGRAPHIC_DATA]"
type input "Ludhiana/ [GEOGRAPHIC_DATA]"
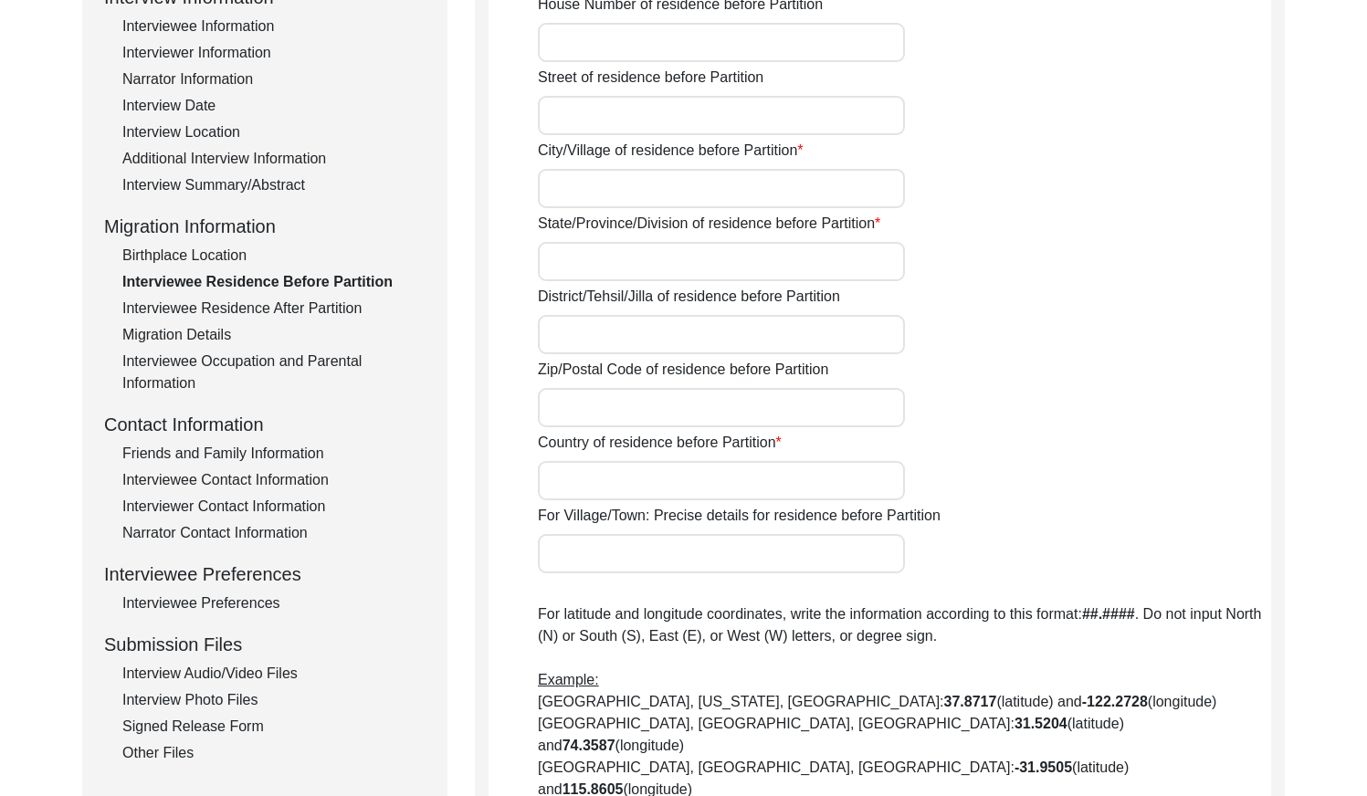
type input "141016"
type input "[GEOGRAPHIC_DATA]"
type input "Lahara"
type input "[GEOGRAPHIC_DATA], [GEOGRAPHIC_DATA], [GEOGRAPHIC_DATA]"
type input "N/A"
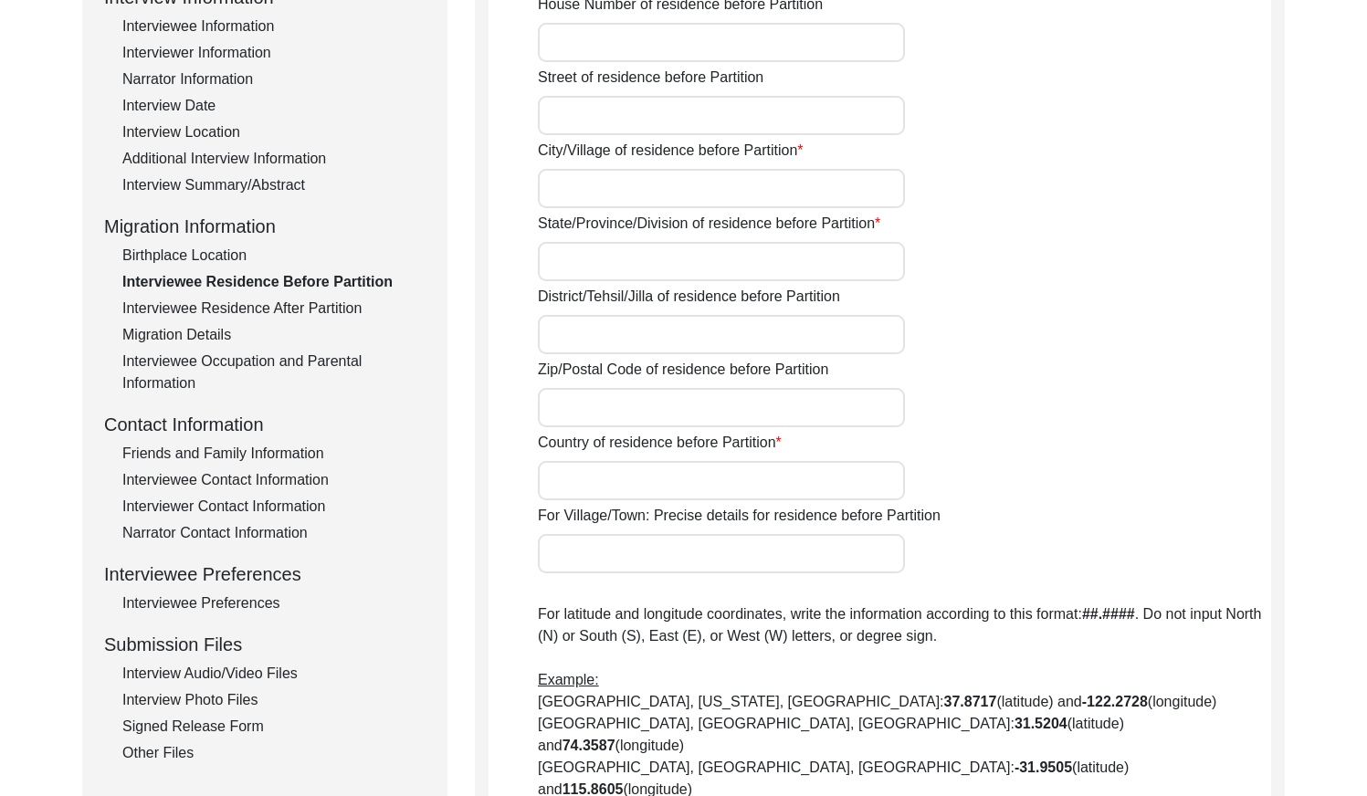
type input "N/A"
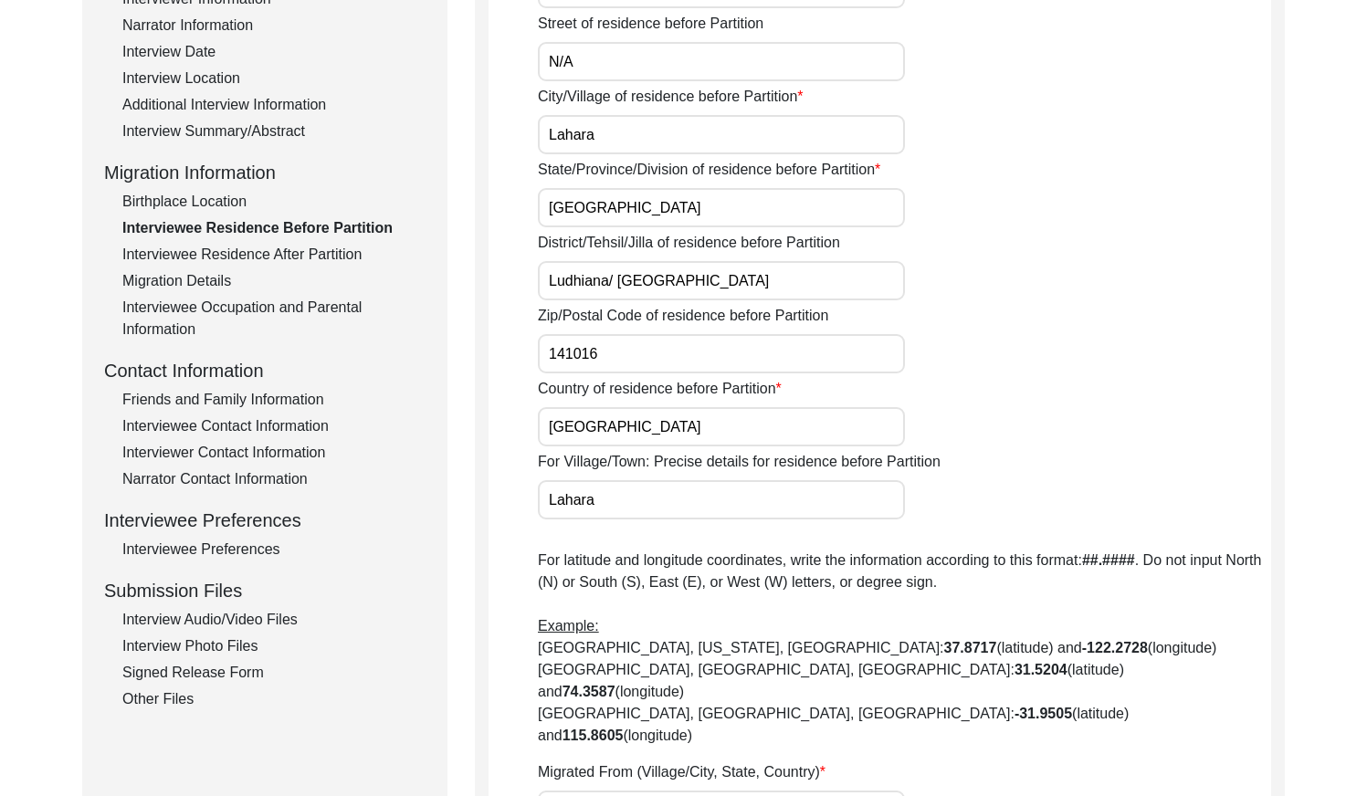
scroll to position [329, 0]
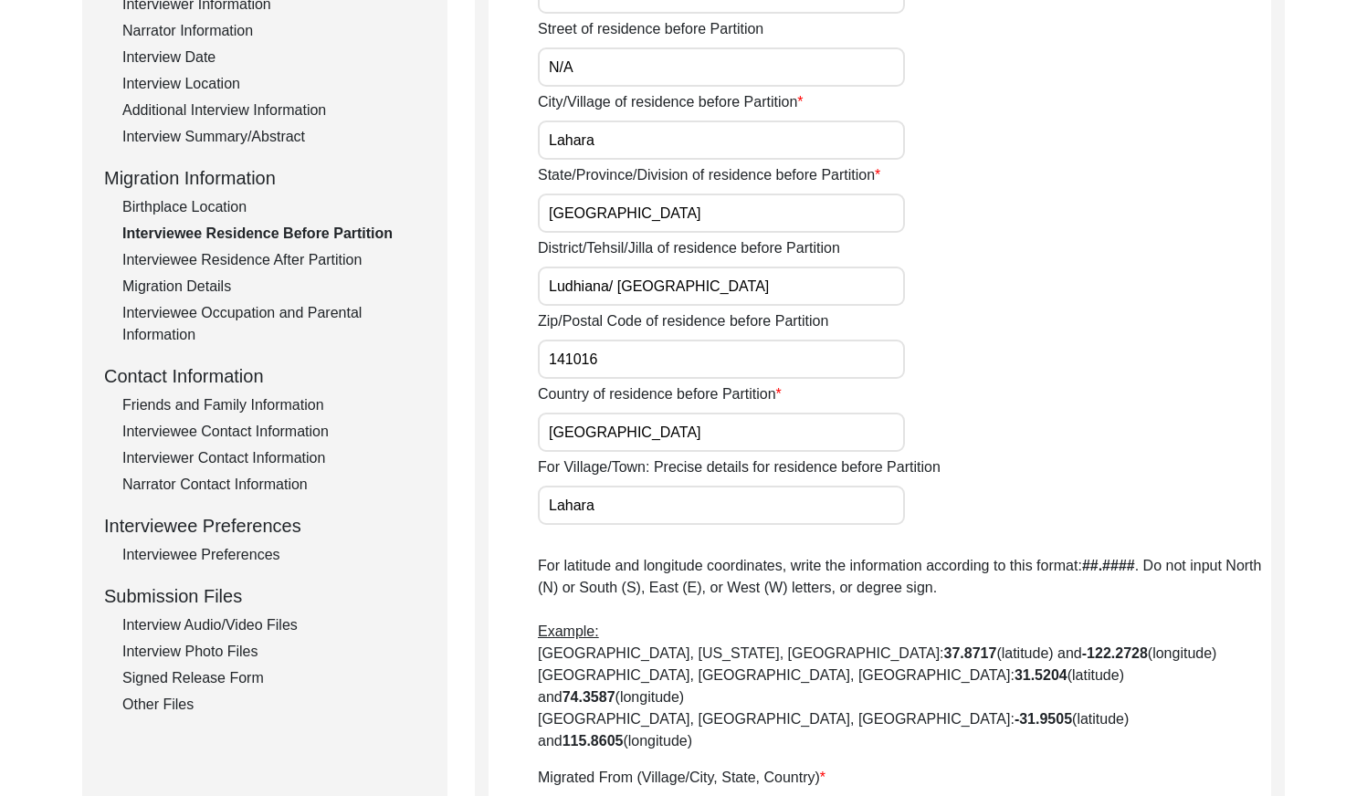
click at [313, 266] on div "Interviewee Residence After Partition" at bounding box center [273, 260] width 303 height 22
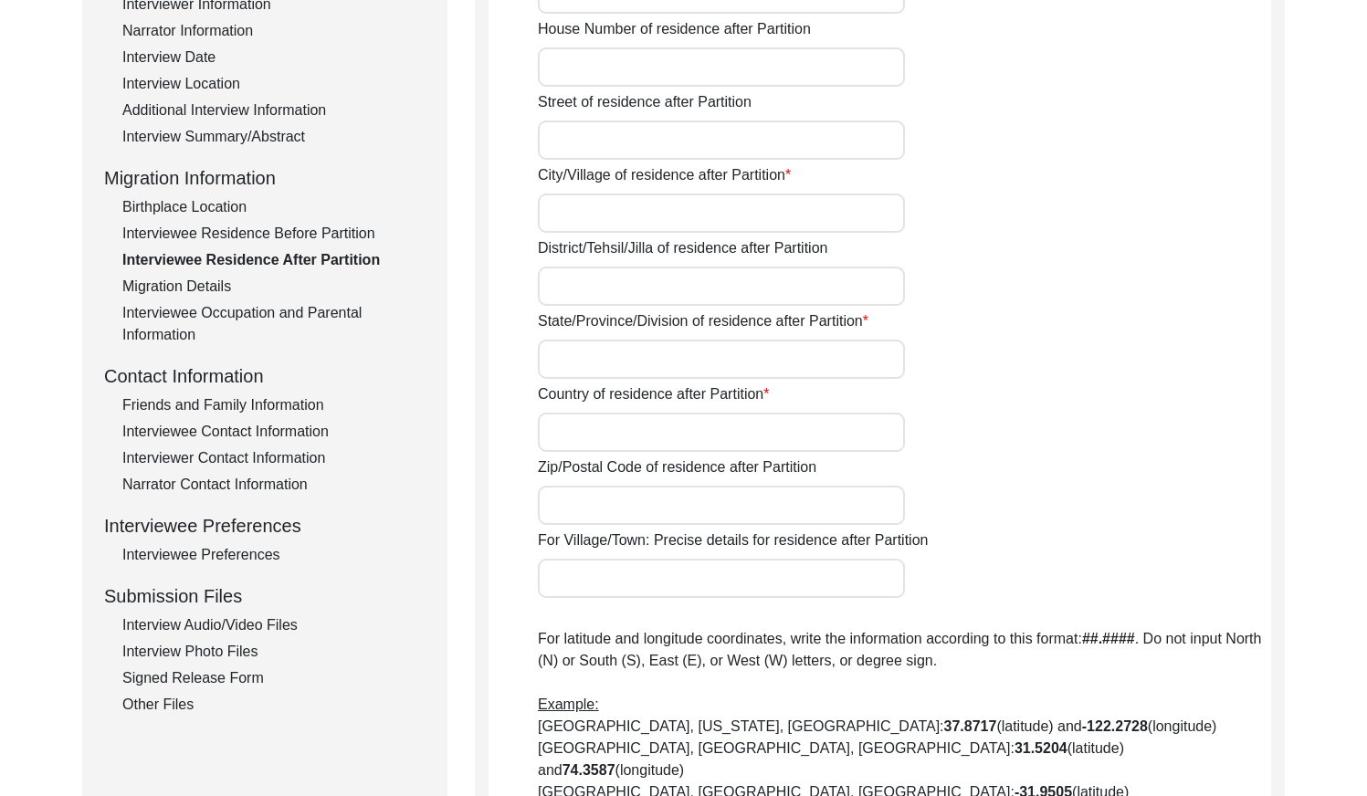
type input "Yes"
type input "N/A"
type input "Chak 91 JB"
type input "[PERSON_NAME]/ Gojra"
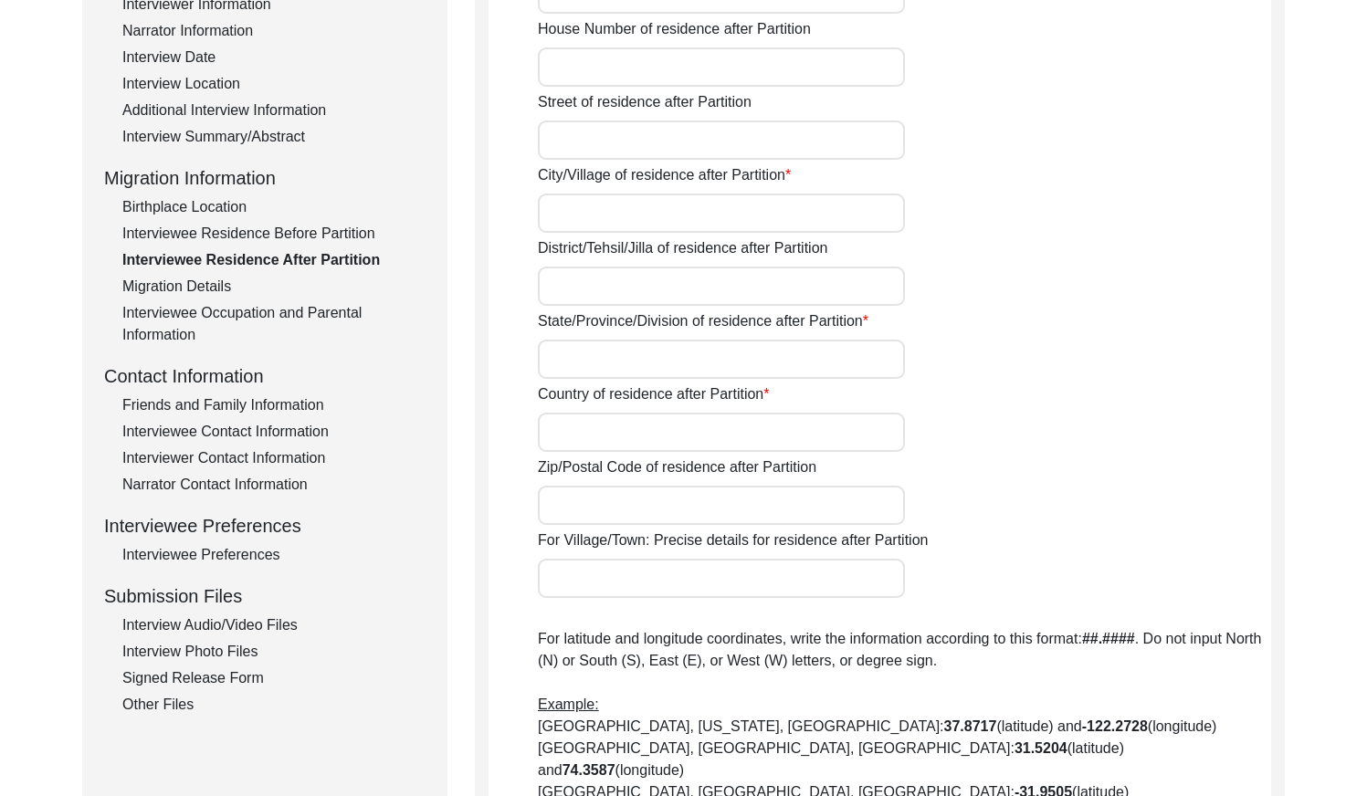
type input "[GEOGRAPHIC_DATA]"
type input "36201"
type input "Chak 91 JB / Railway station [GEOGRAPHIC_DATA][PERSON_NAME]"
type input "Chak 91 JB, [GEOGRAPHIC_DATA], [GEOGRAPHIC_DATA]"
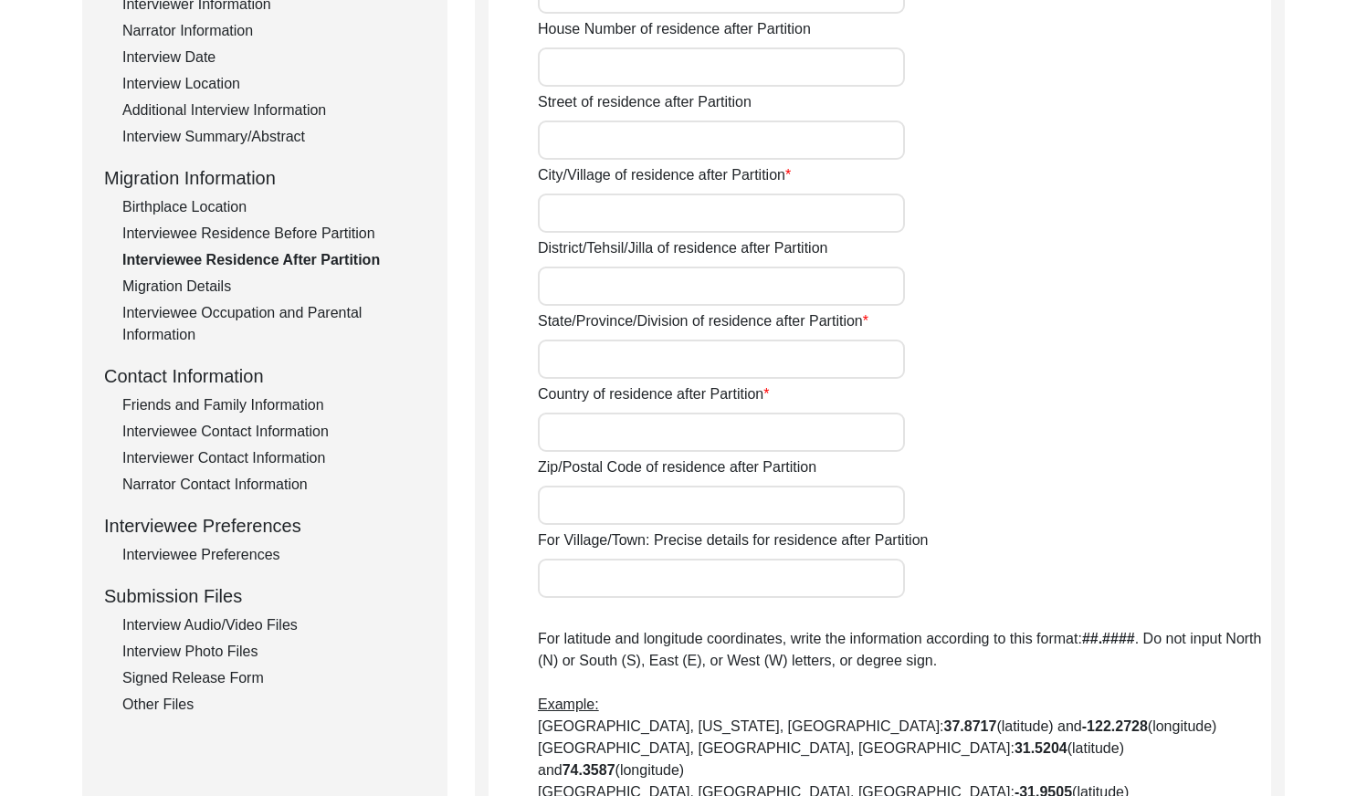
type input "N/A"
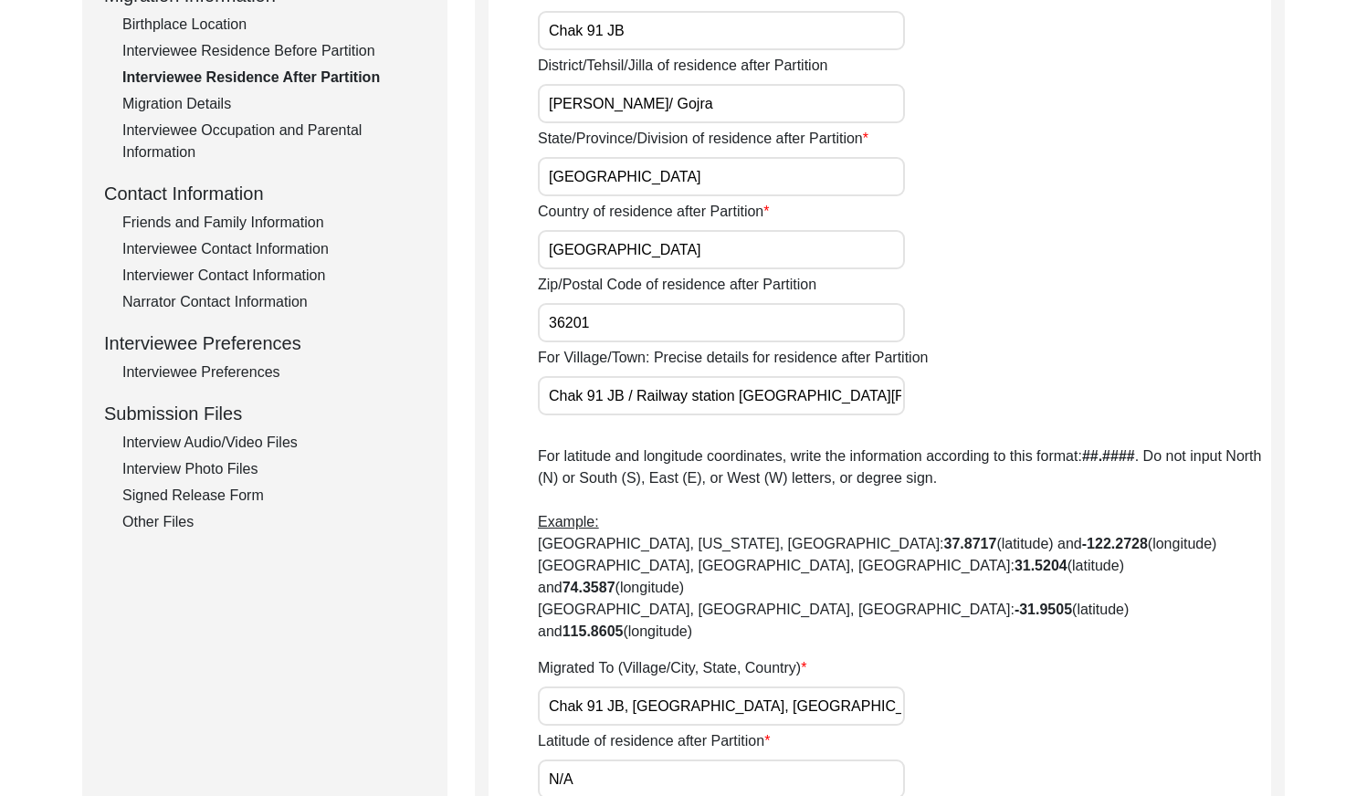
scroll to position [419, 0]
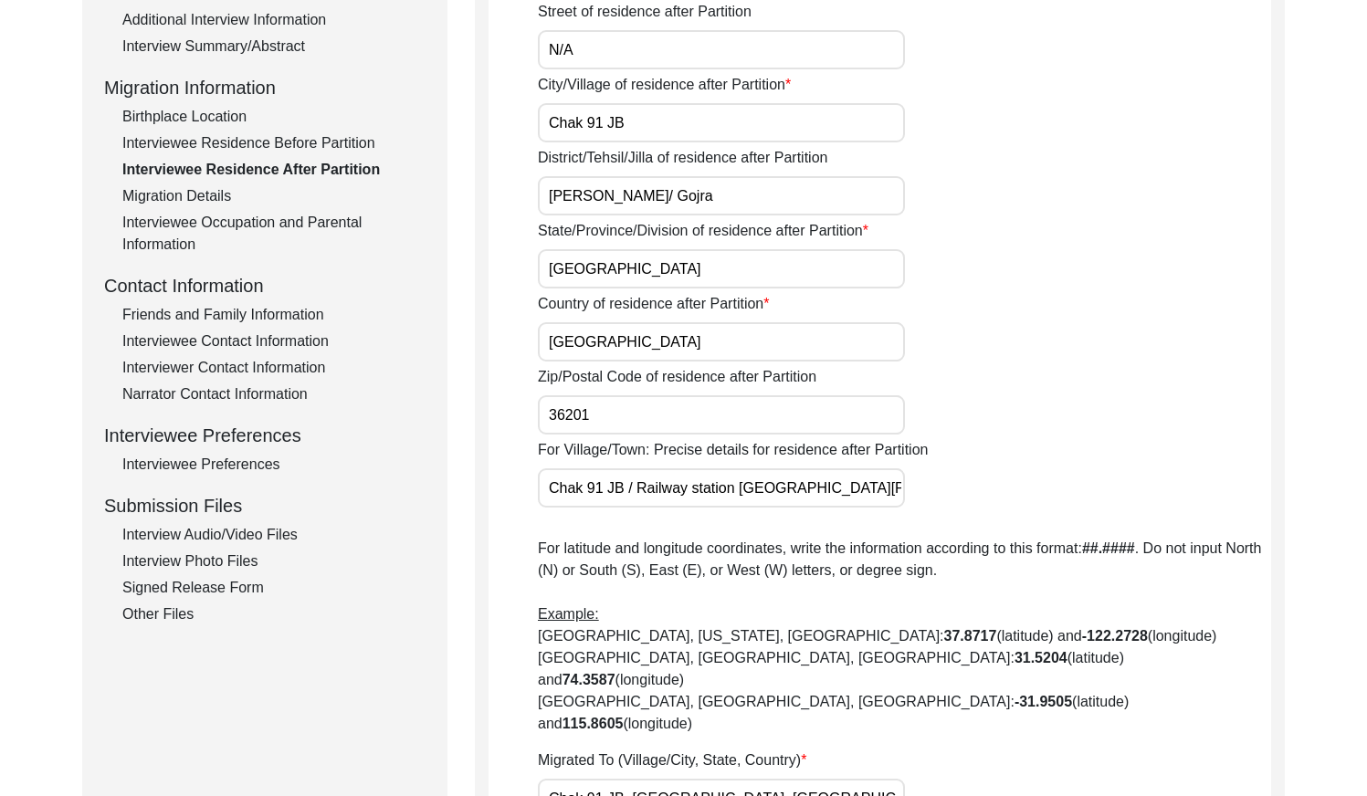
click at [184, 196] on div "Migration Details" at bounding box center [273, 196] width 303 height 22
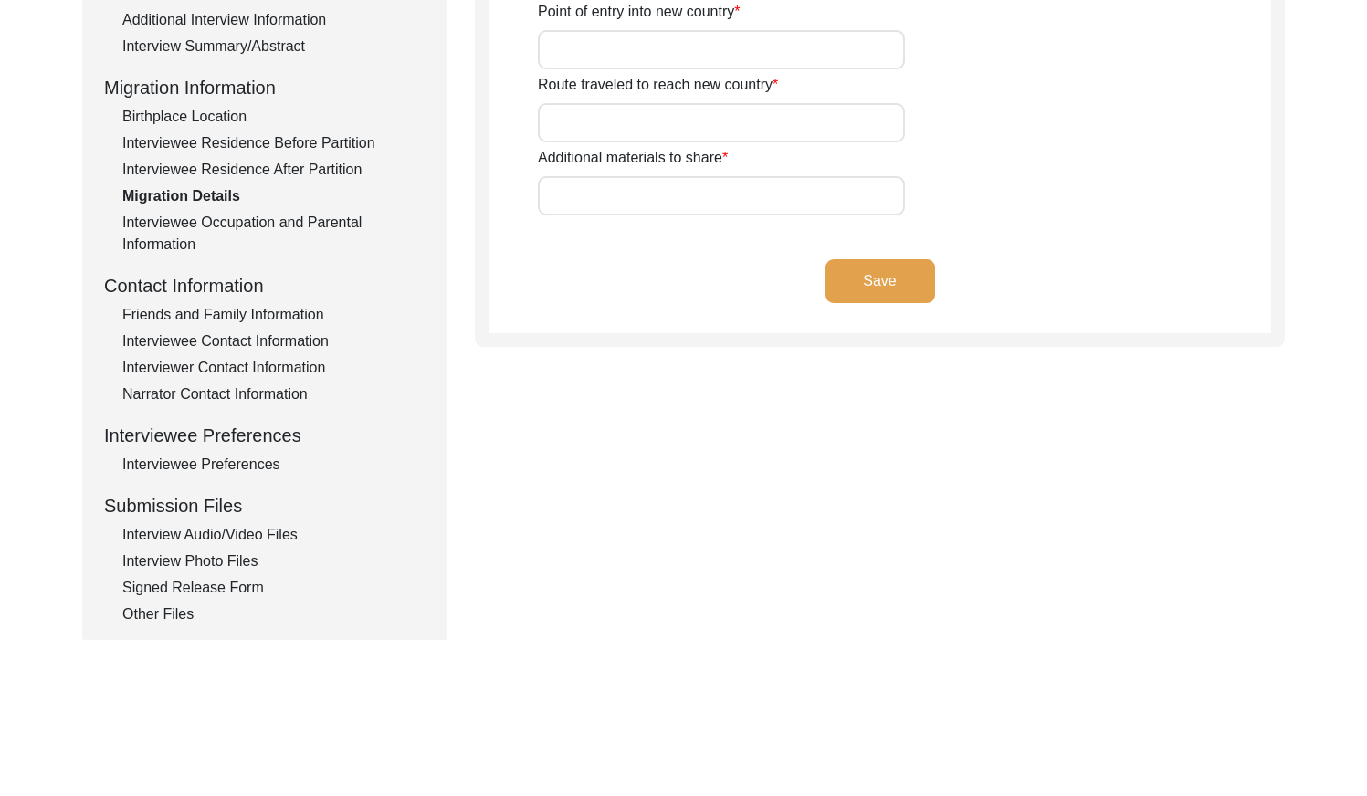
type input "Land, Home, Animals"
type input "Land , Home"
type input "Wagah"
type input "Ludhiana, Bootan, [GEOGRAPHIC_DATA], [GEOGRAPHIC_DATA], [GEOGRAPHIC_DATA], [GEO…"
type input "N/A"
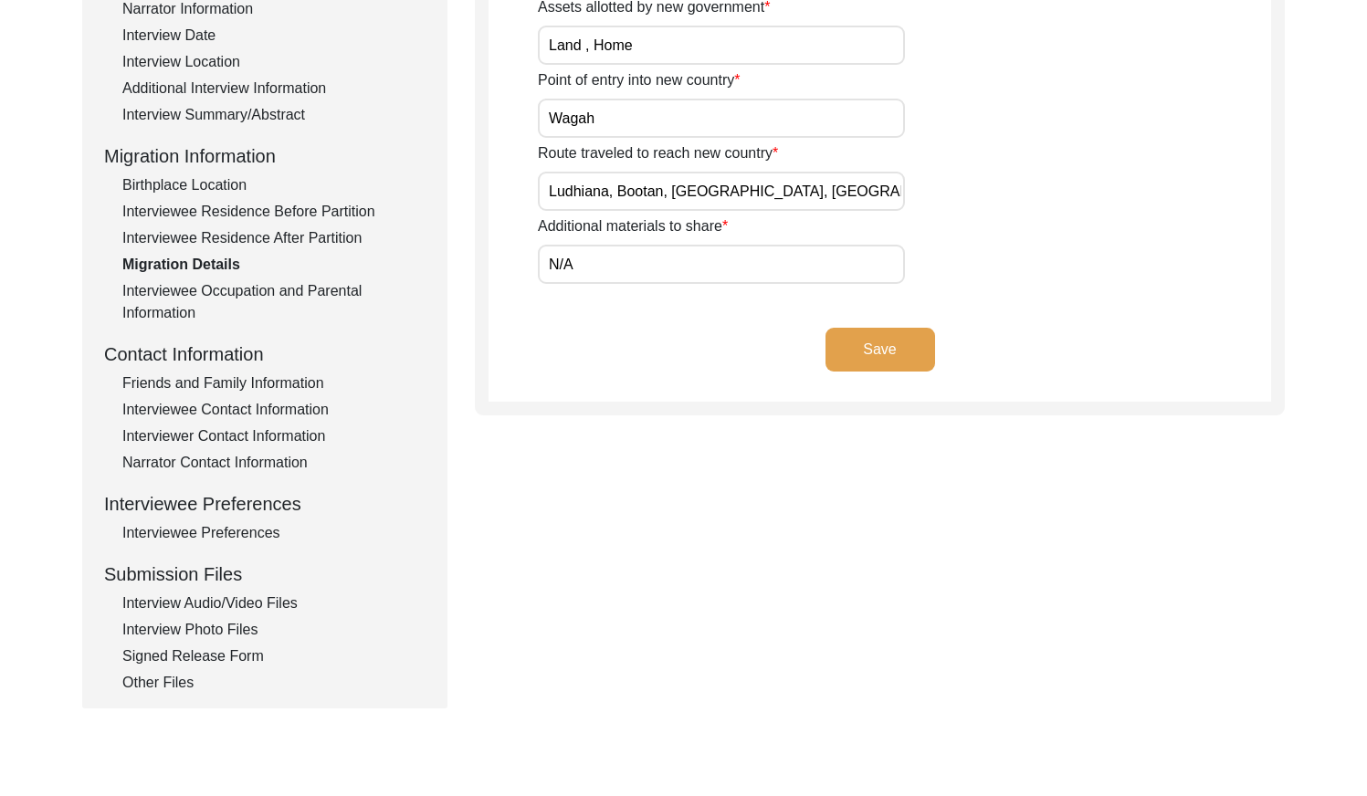
scroll to position [352, 0]
click at [281, 279] on div "Interviewee Occupation and Parental Information" at bounding box center [273, 301] width 303 height 44
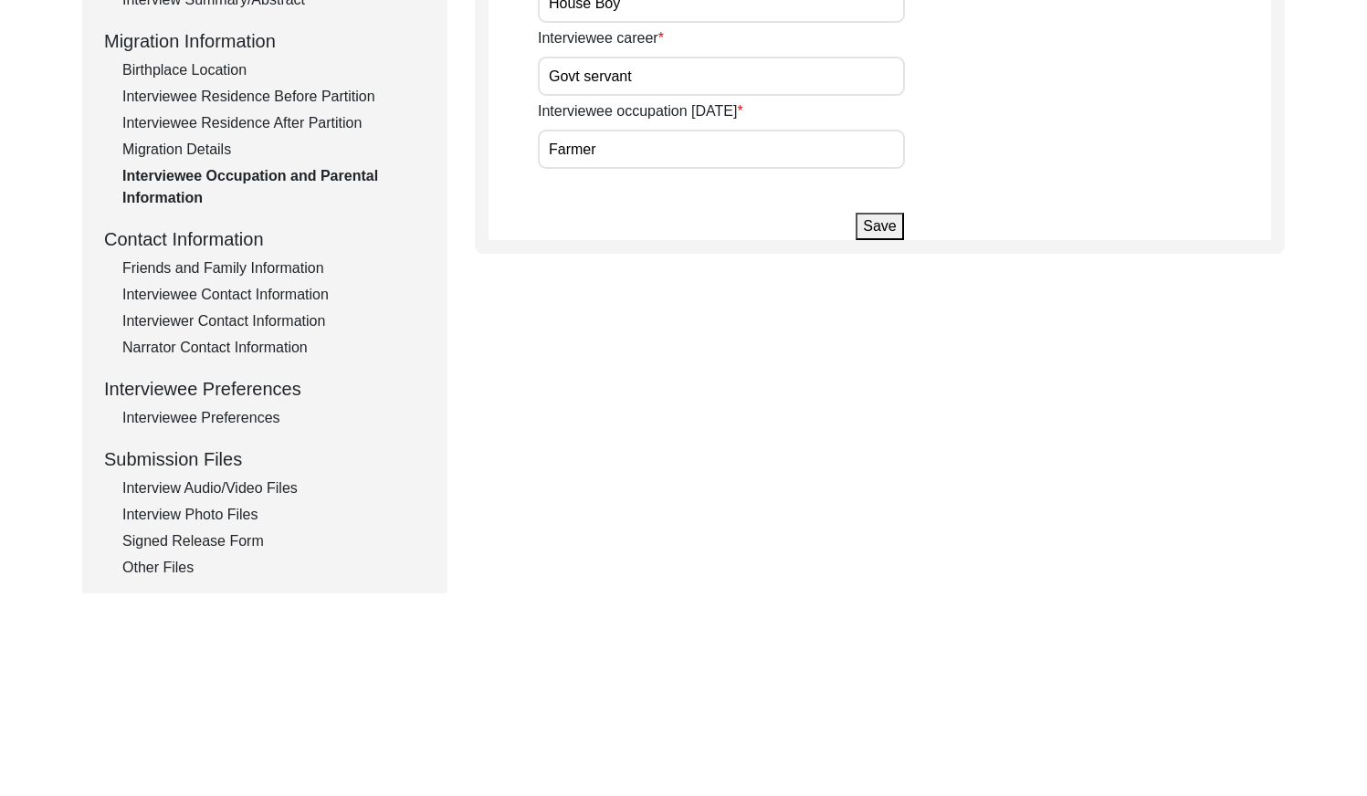
scroll to position [500, 0]
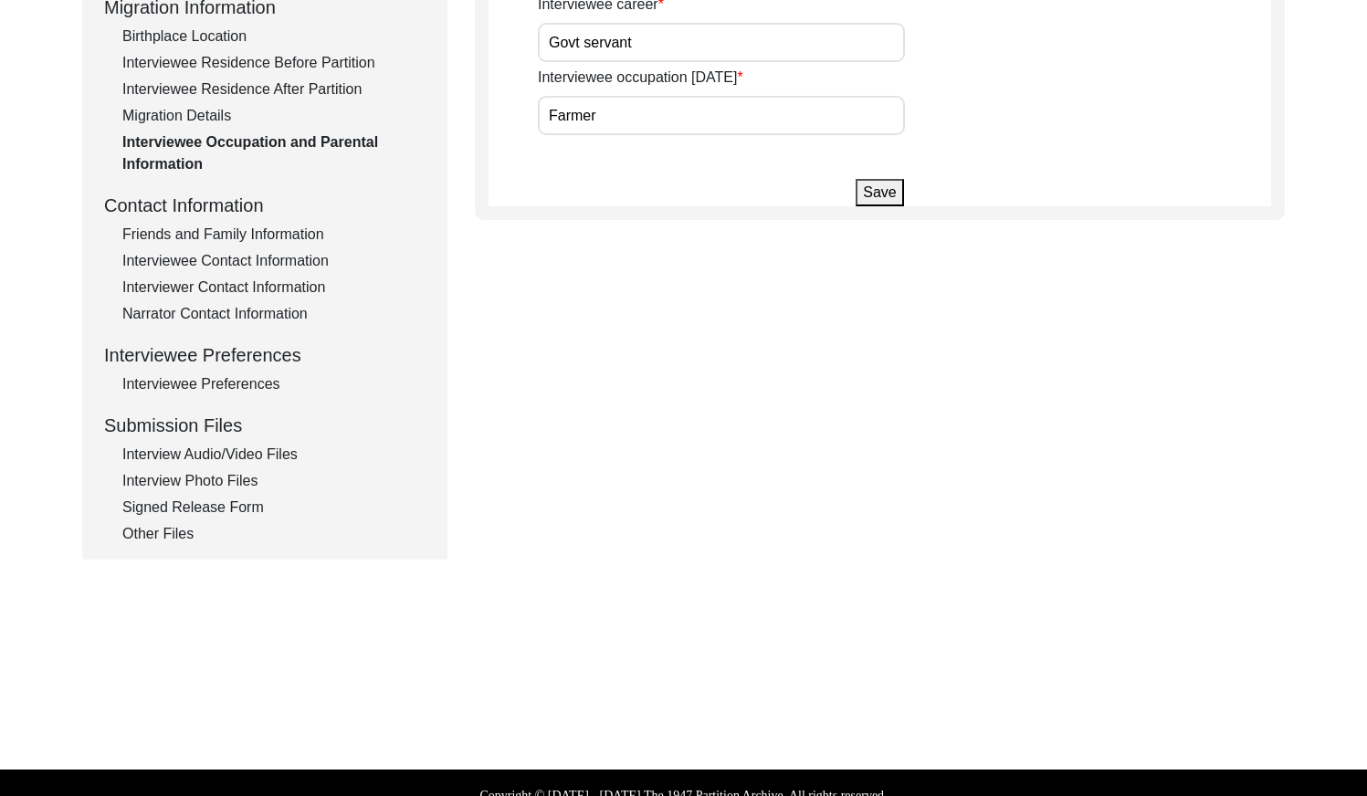
click at [274, 228] on div "Friends and Family Information" at bounding box center [273, 235] width 303 height 22
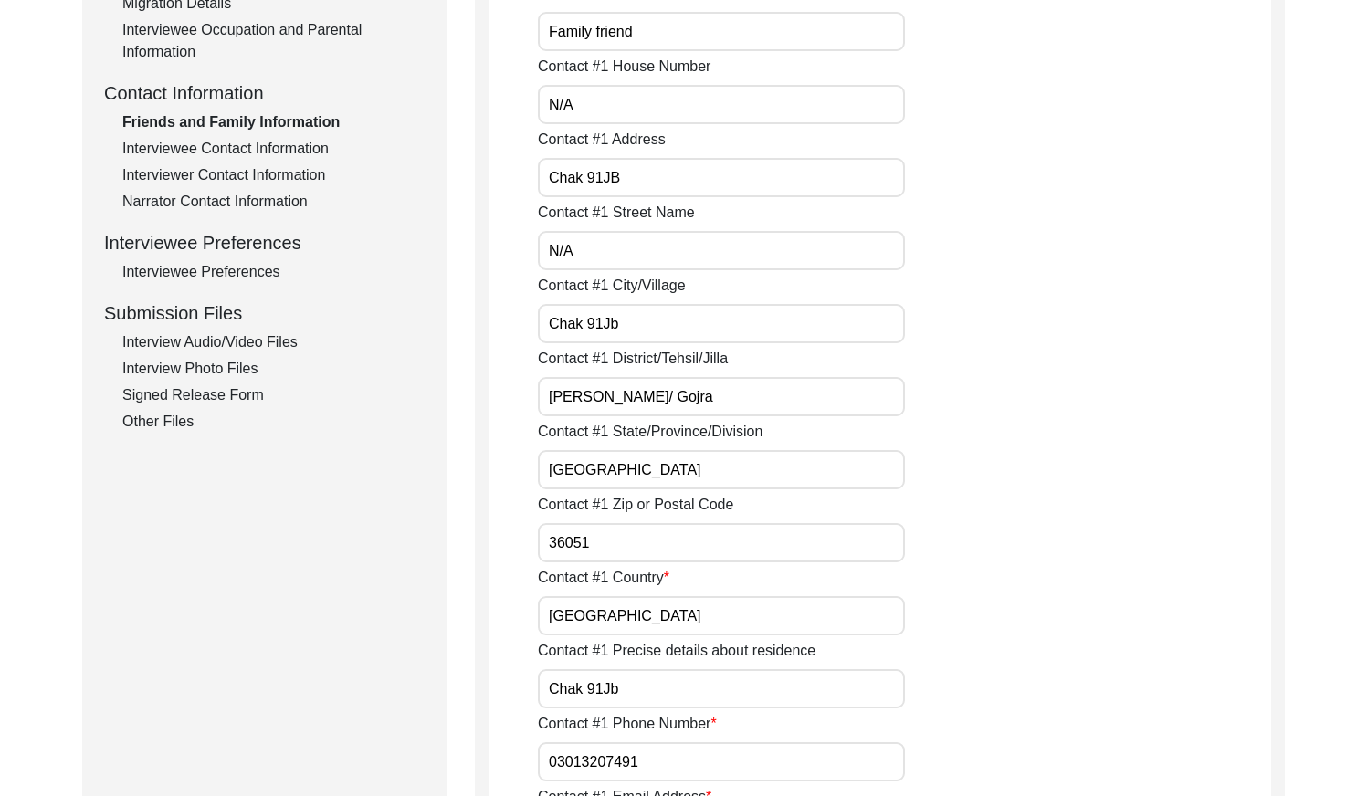
scroll to position [628, 0]
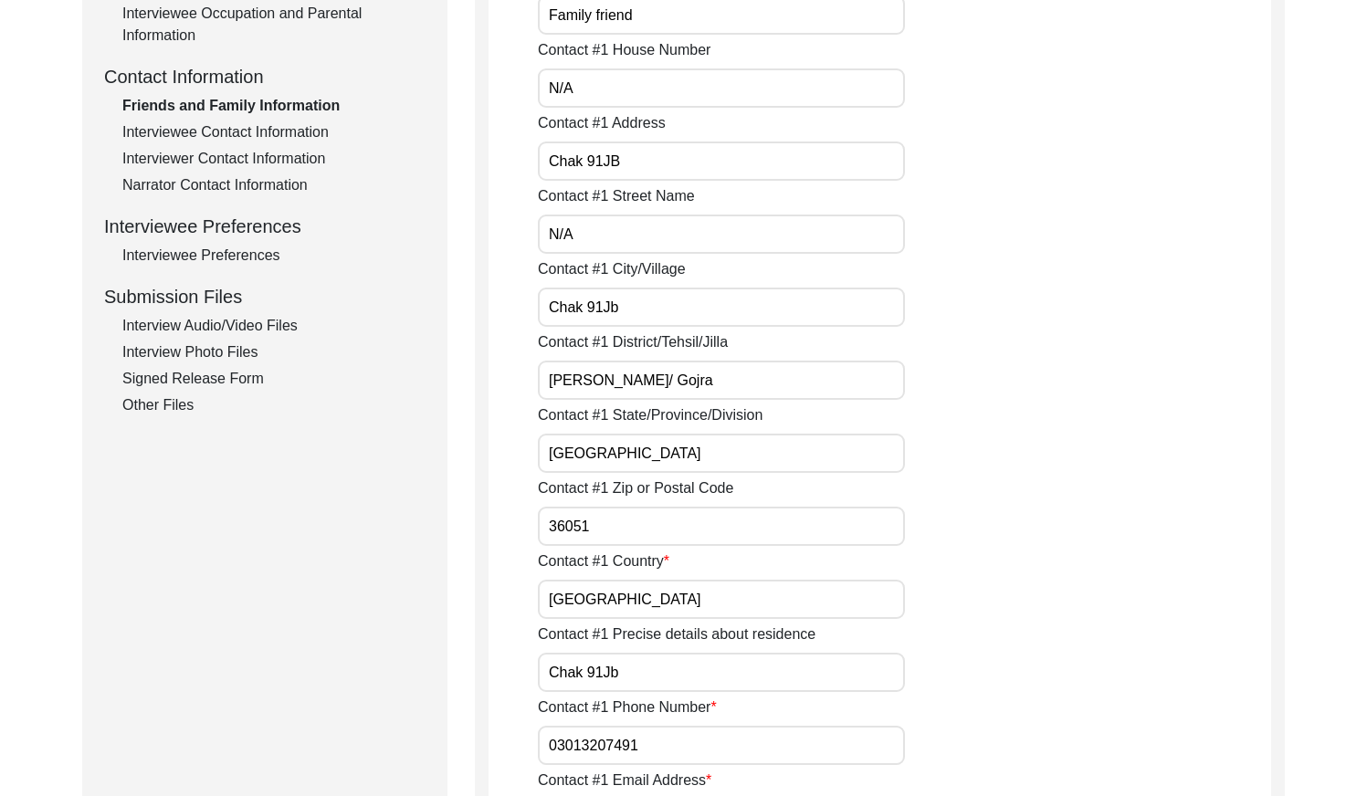
click at [283, 136] on div "Interviewee Contact Information" at bounding box center [273, 132] width 303 height 22
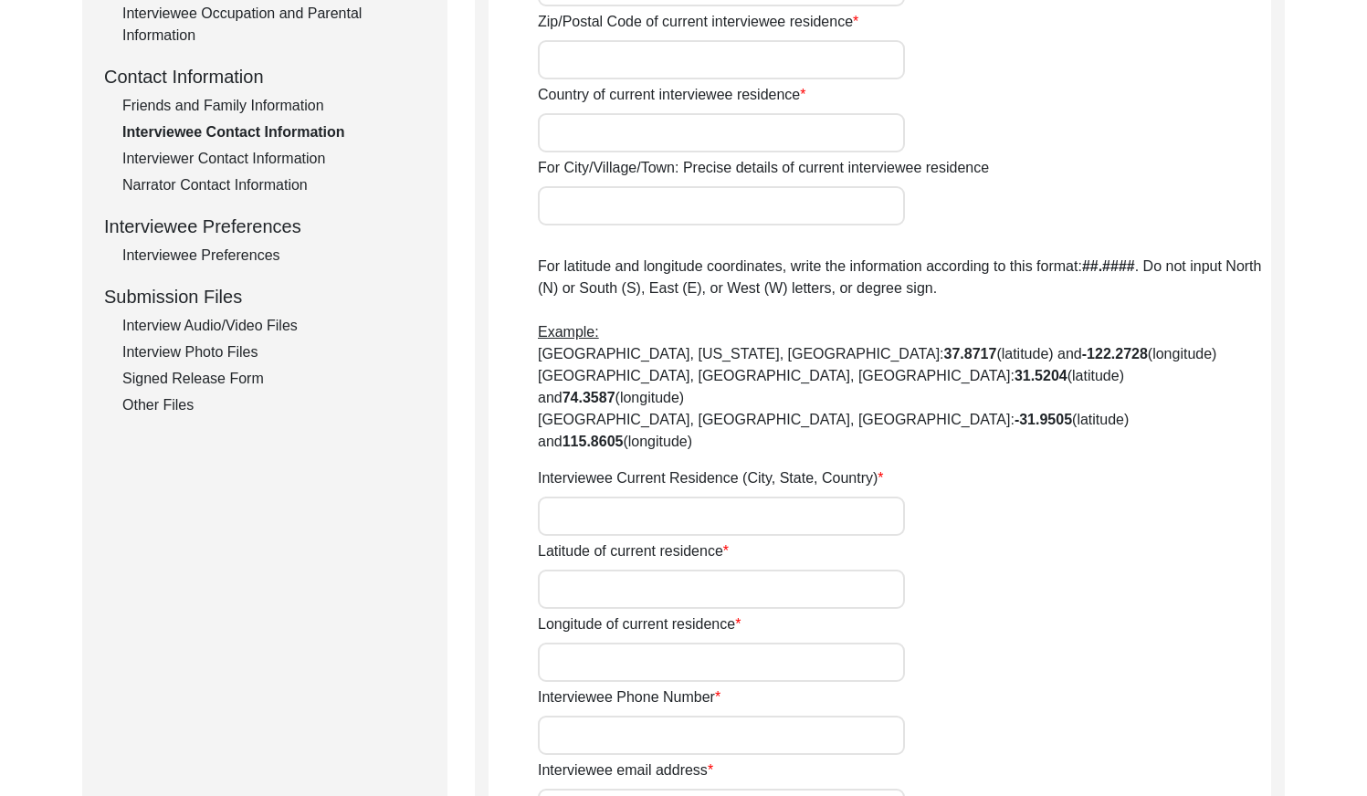
type input "N/A"
type input "Chak 91 JB"
type input "[GEOGRAPHIC_DATA]"
type input "[PERSON_NAME]/ Gojra"
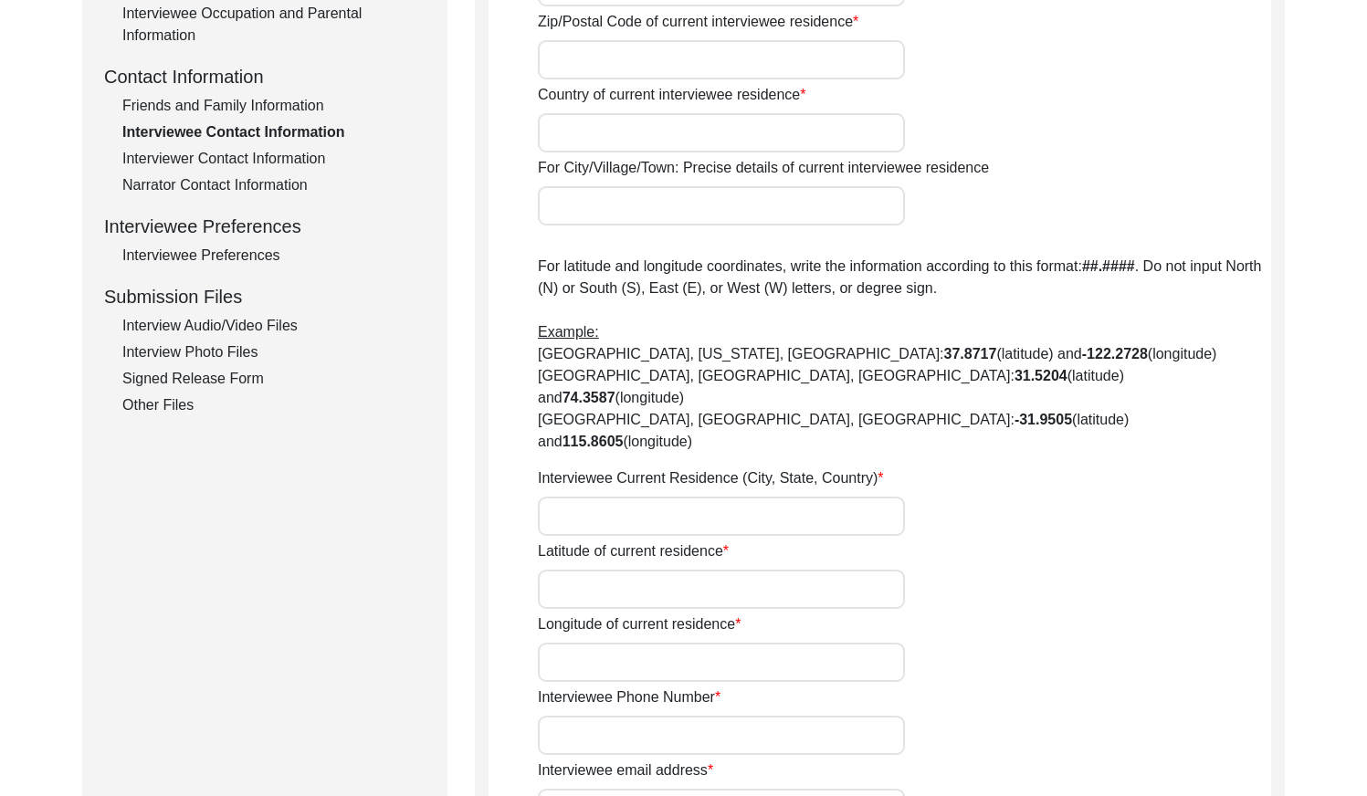
type input "Add"
type input "[GEOGRAPHIC_DATA]"
type input "Chak 91 JB / Railway Station Pakka [PERSON_NAME]"
type input "Chak 91 JB, [GEOGRAPHIC_DATA], [GEOGRAPHIC_DATA]"
type input "N/A"
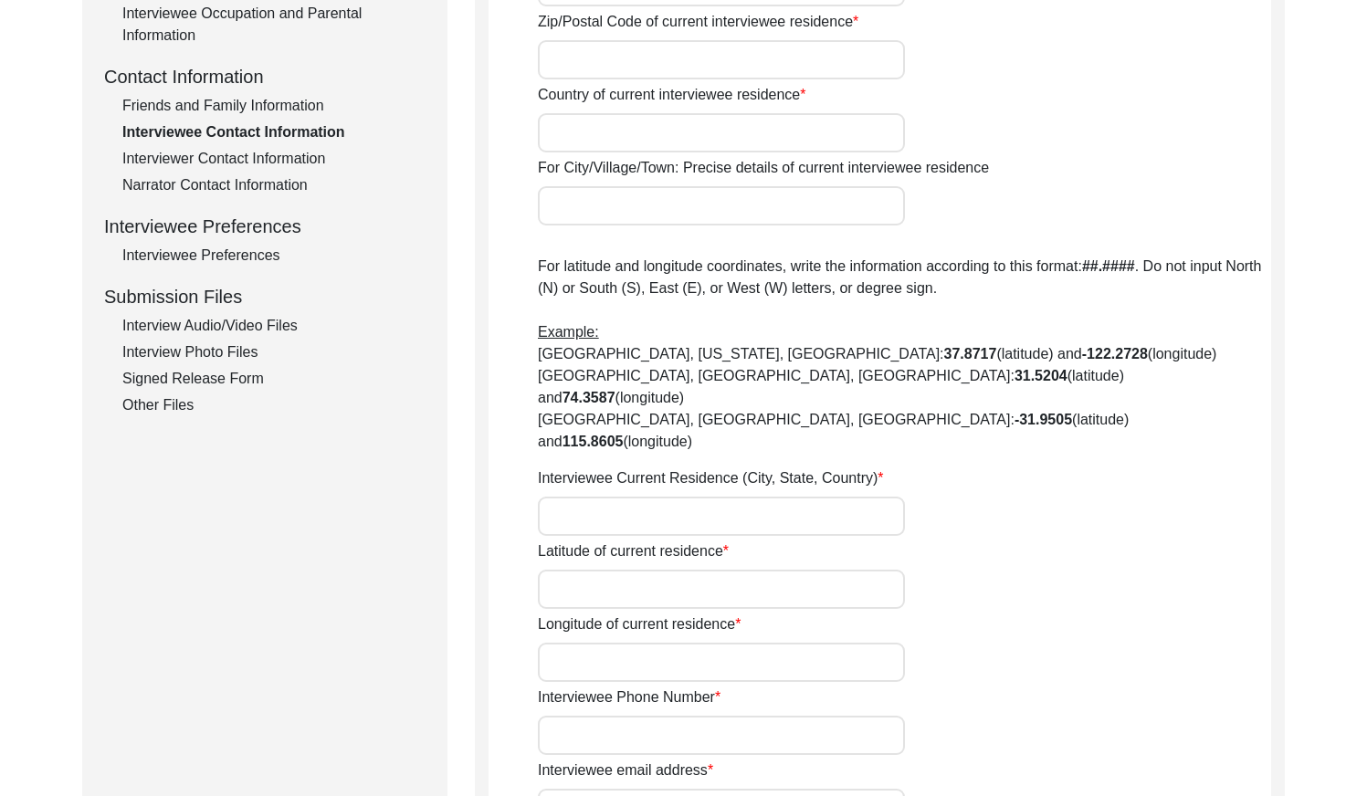
type input "N/A"
type input "add"
type input "N/A"
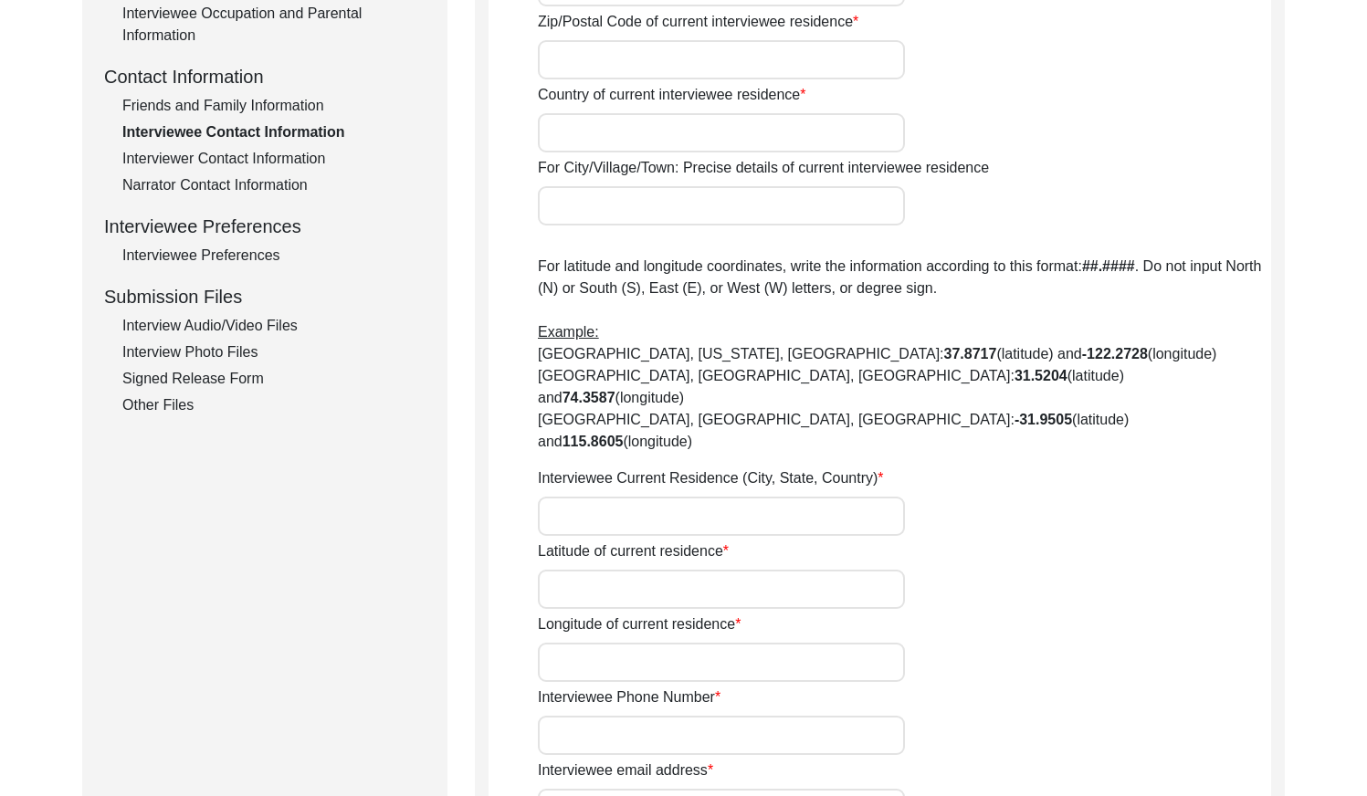
type input "N/A"
type textarea "N/A"
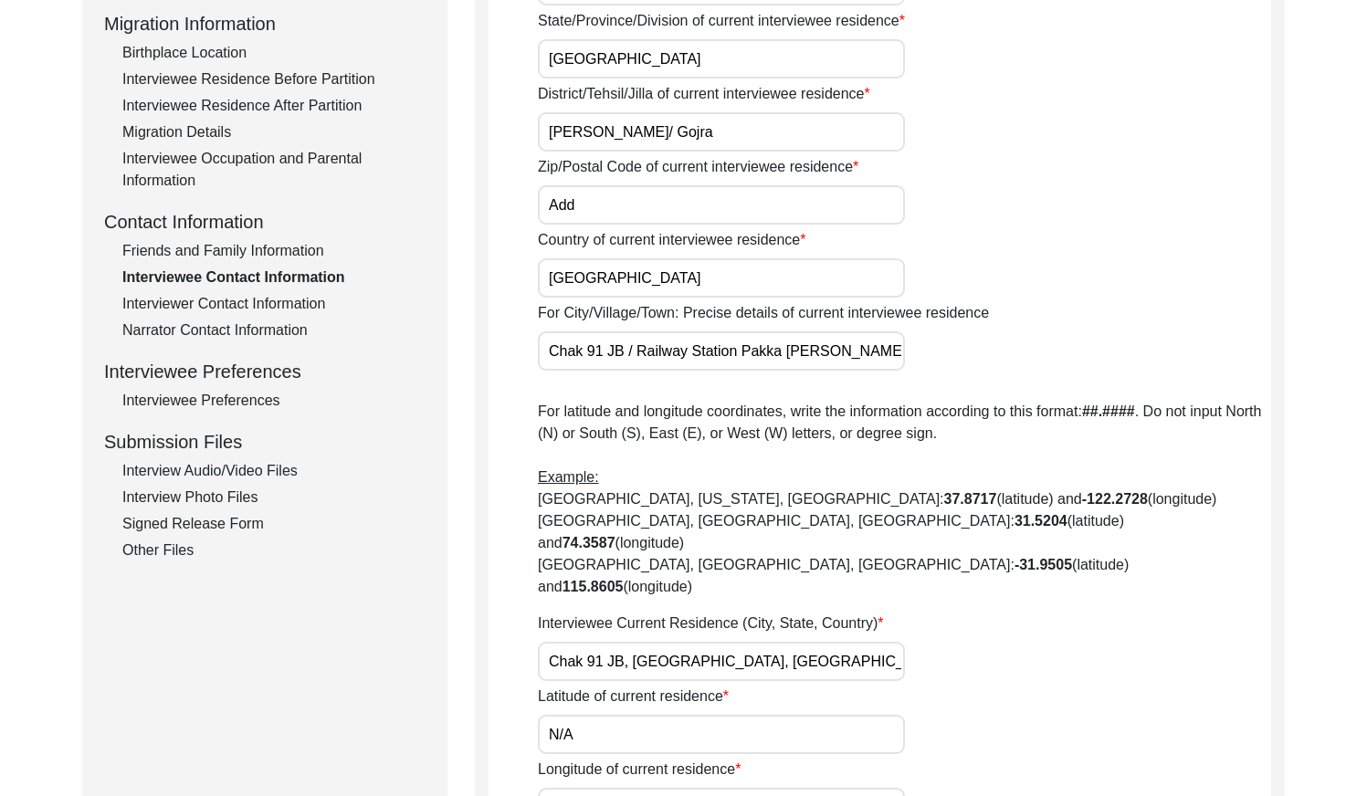
scroll to position [481, 0]
click at [256, 292] on div "Interview Information Interviewee Information Interviewer Information Narrator …" at bounding box center [265, 173] width 322 height 781
click at [253, 297] on div "Interviewer Contact Information" at bounding box center [273, 306] width 303 height 22
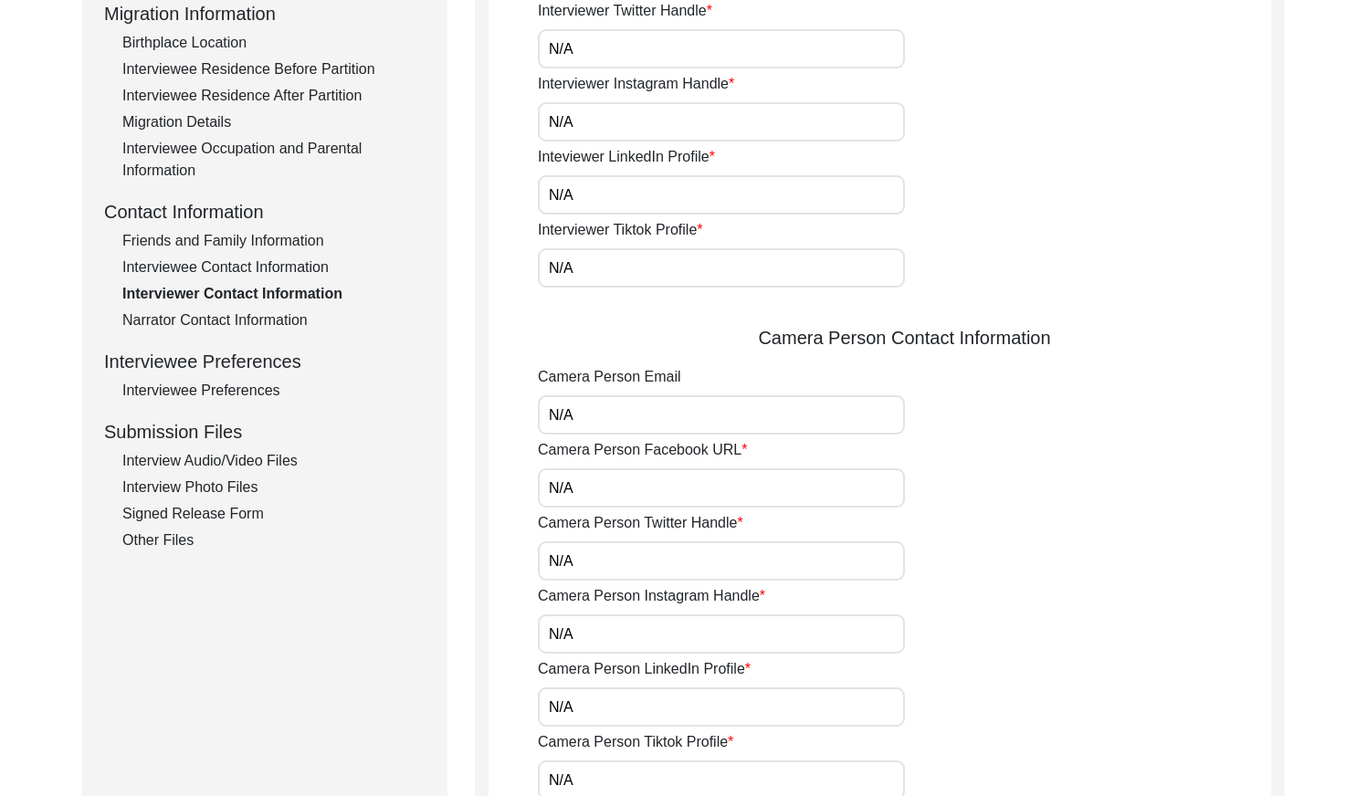
scroll to position [460, 0]
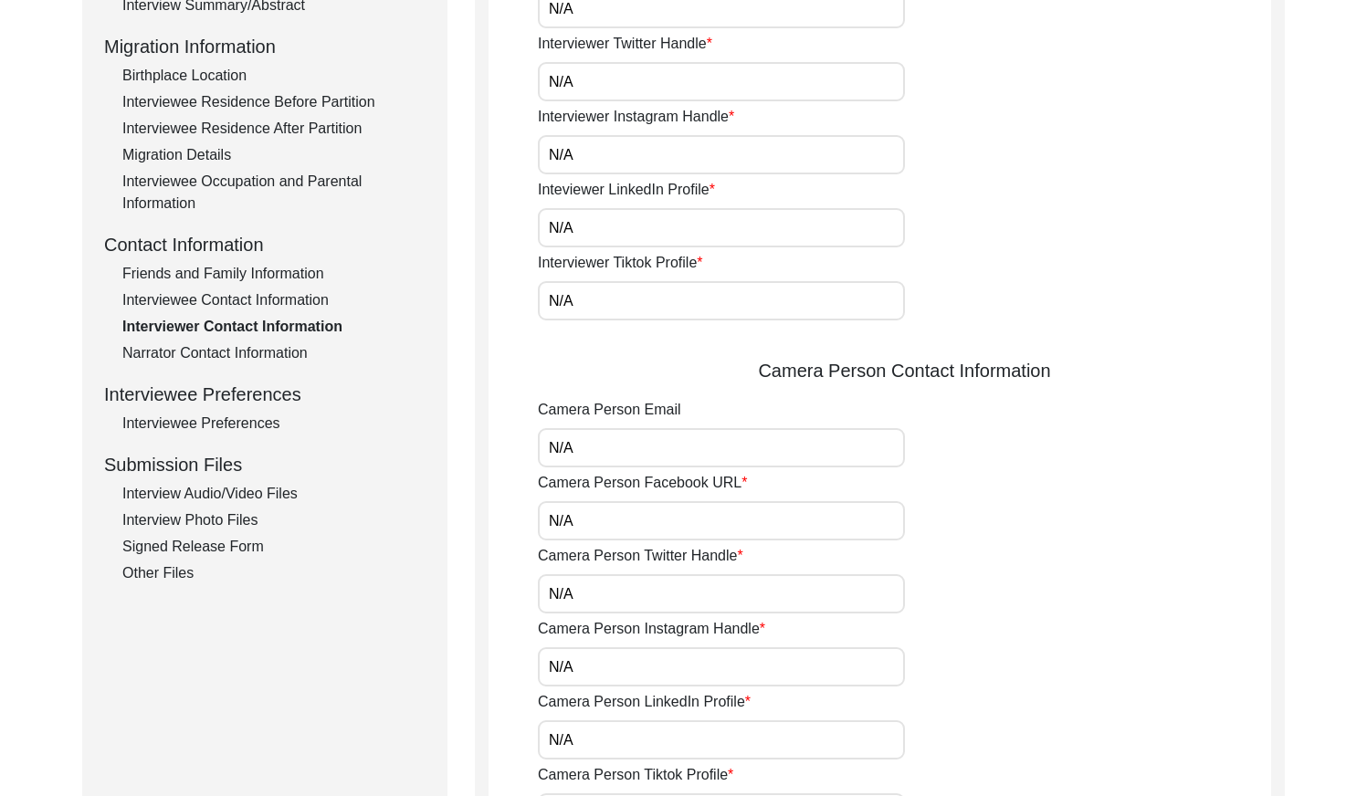
click at [264, 348] on div "Narrator Contact Information" at bounding box center [273, 354] width 303 height 22
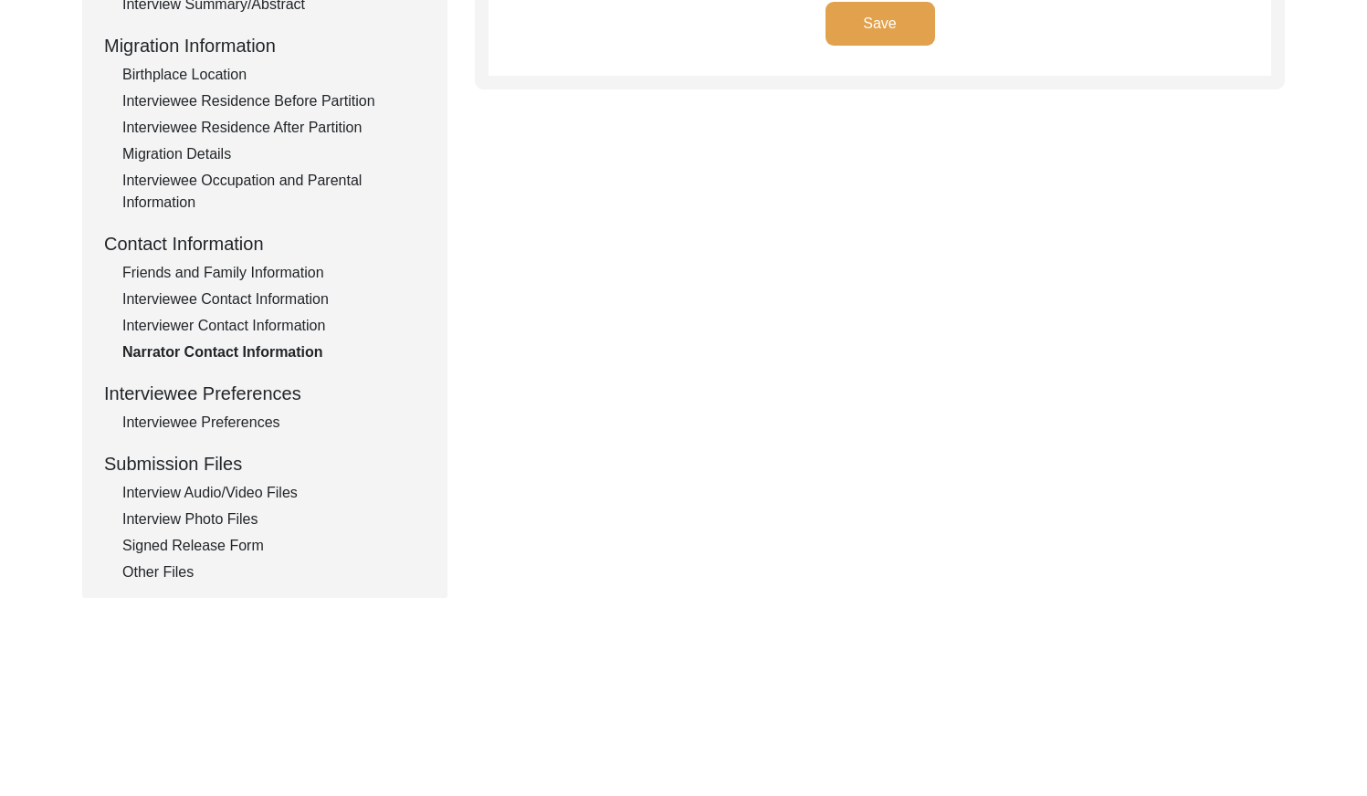
scroll to position [478, 0]
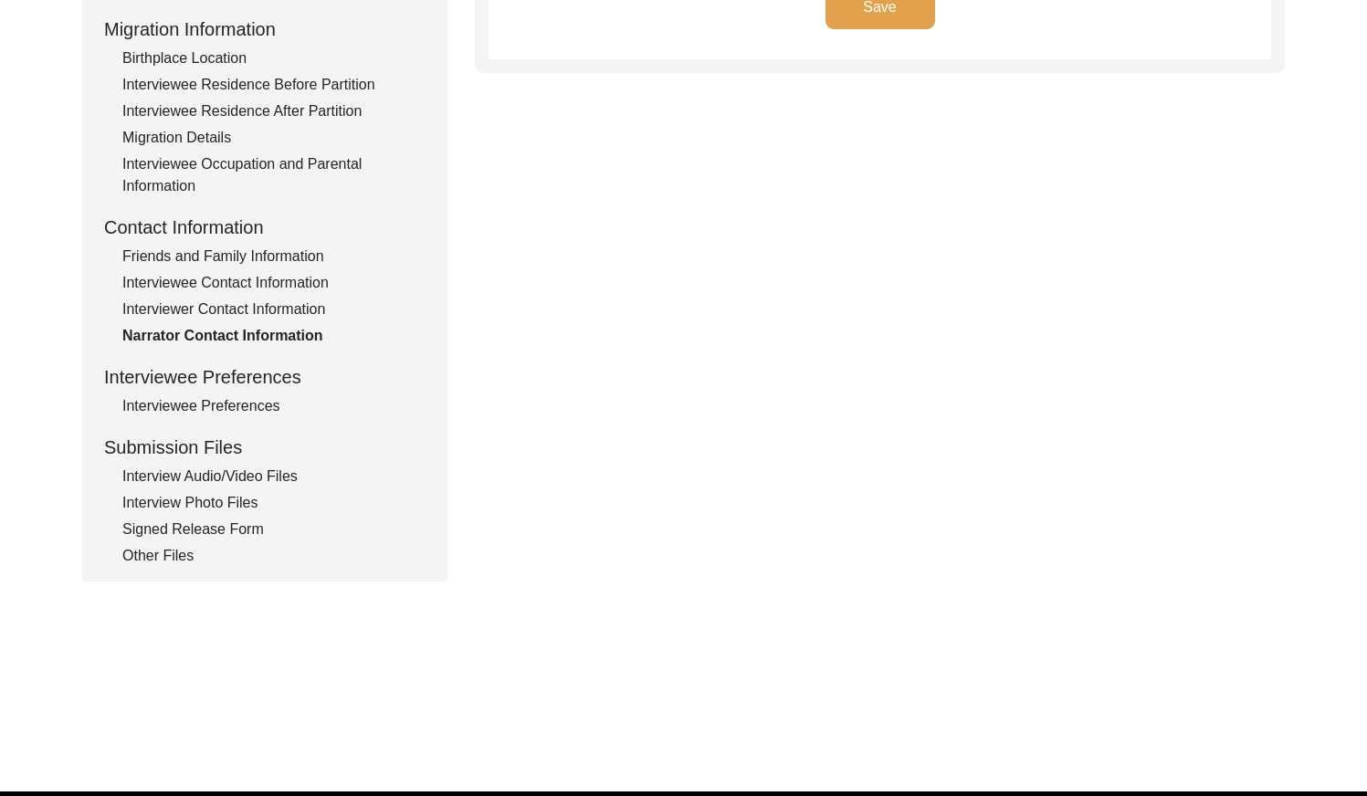
click at [237, 406] on div "Interviewee Preferences" at bounding box center [273, 406] width 303 height 22
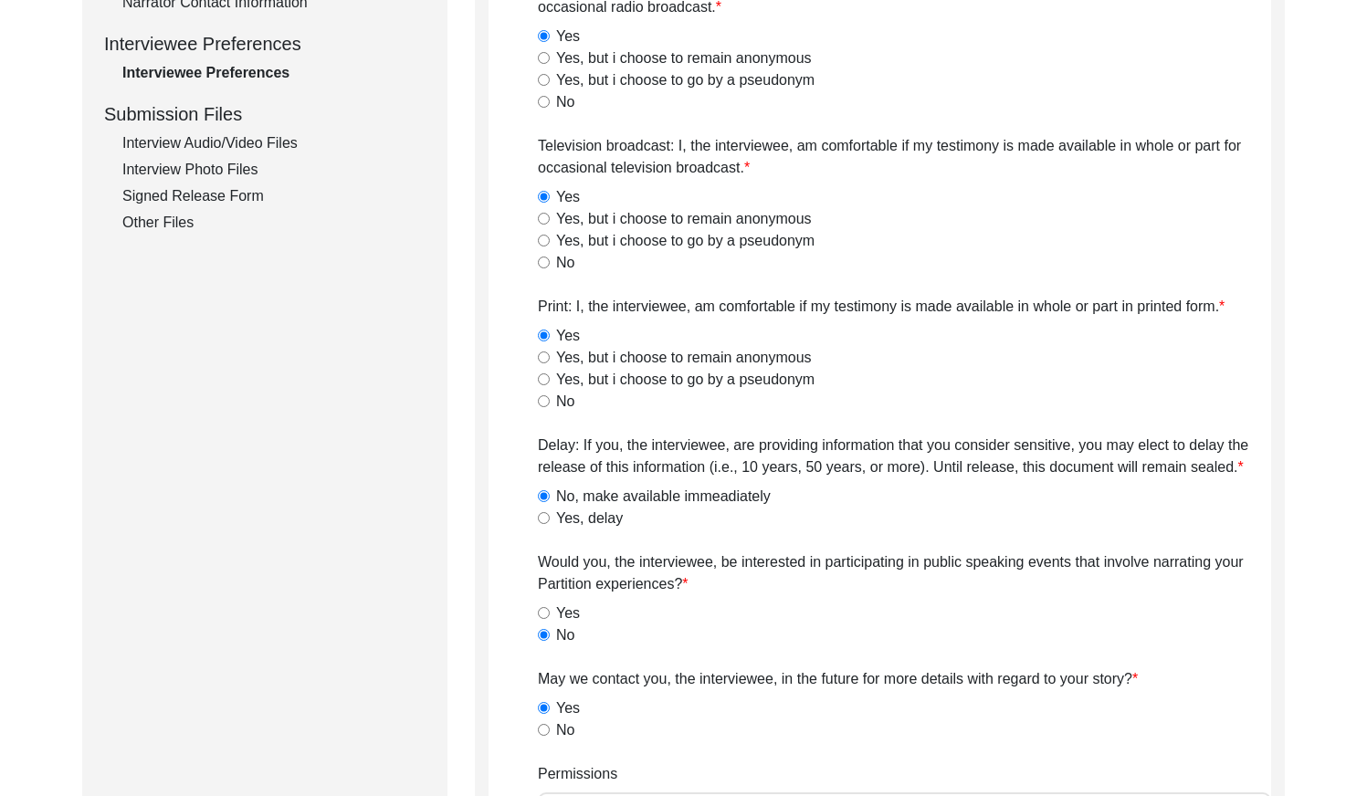
scroll to position [700, 0]
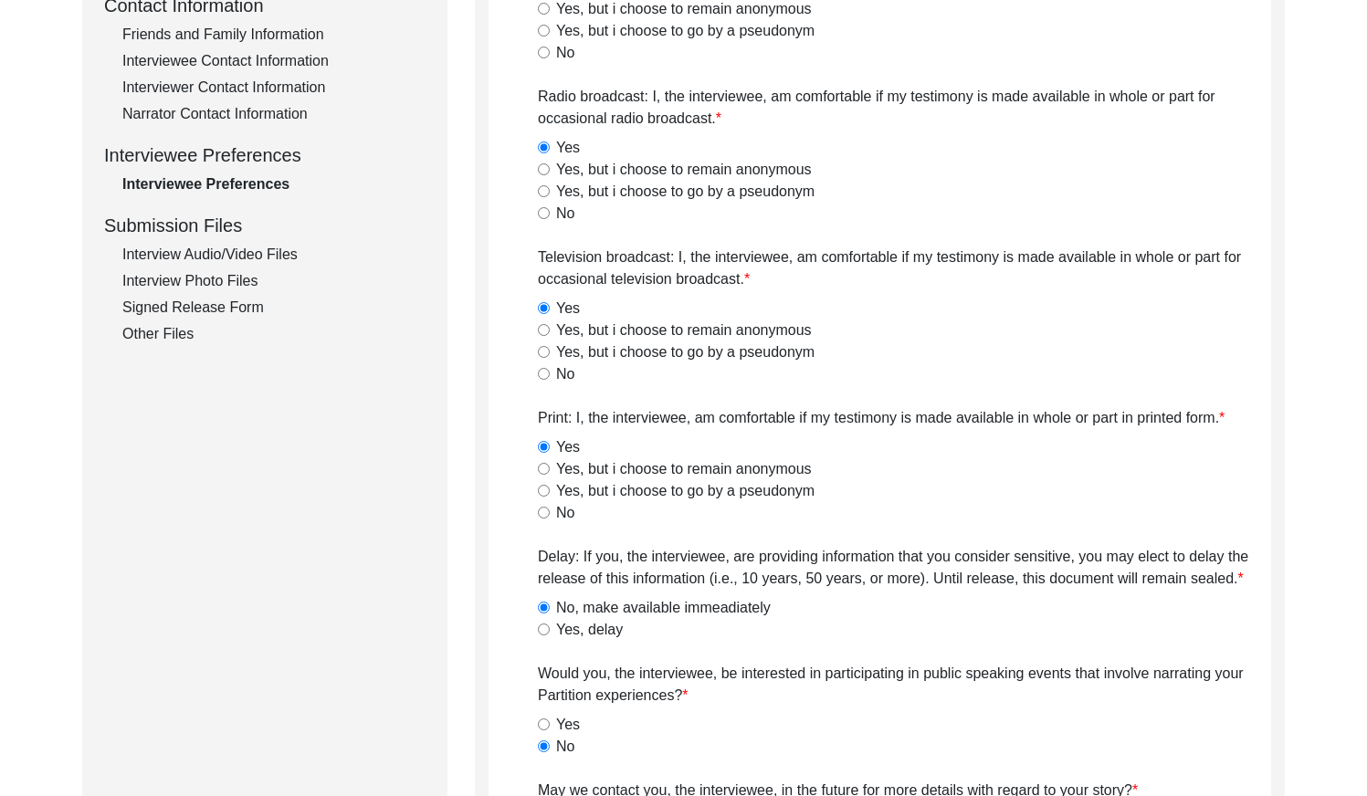
click at [266, 248] on div "Interview Audio/Video Files" at bounding box center [273, 255] width 303 height 22
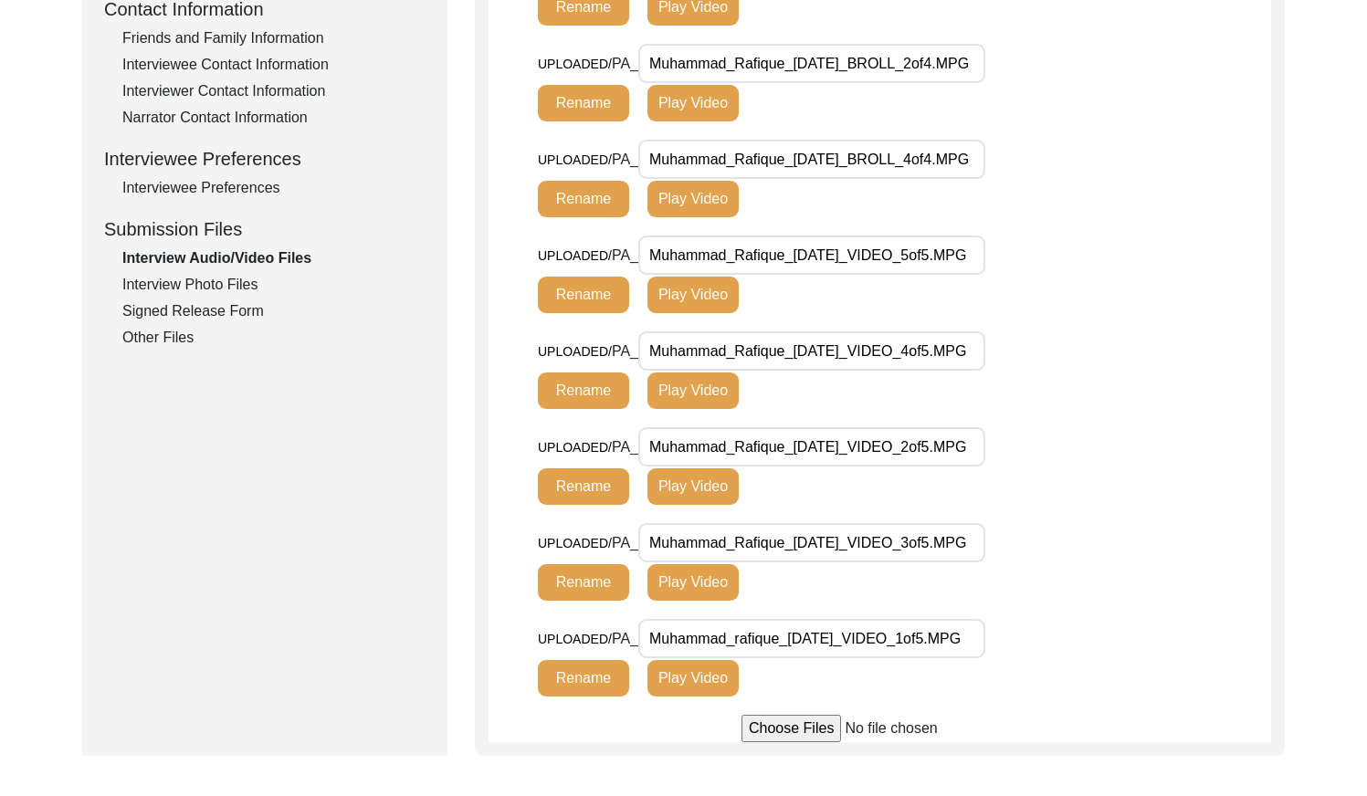
scroll to position [695, 0]
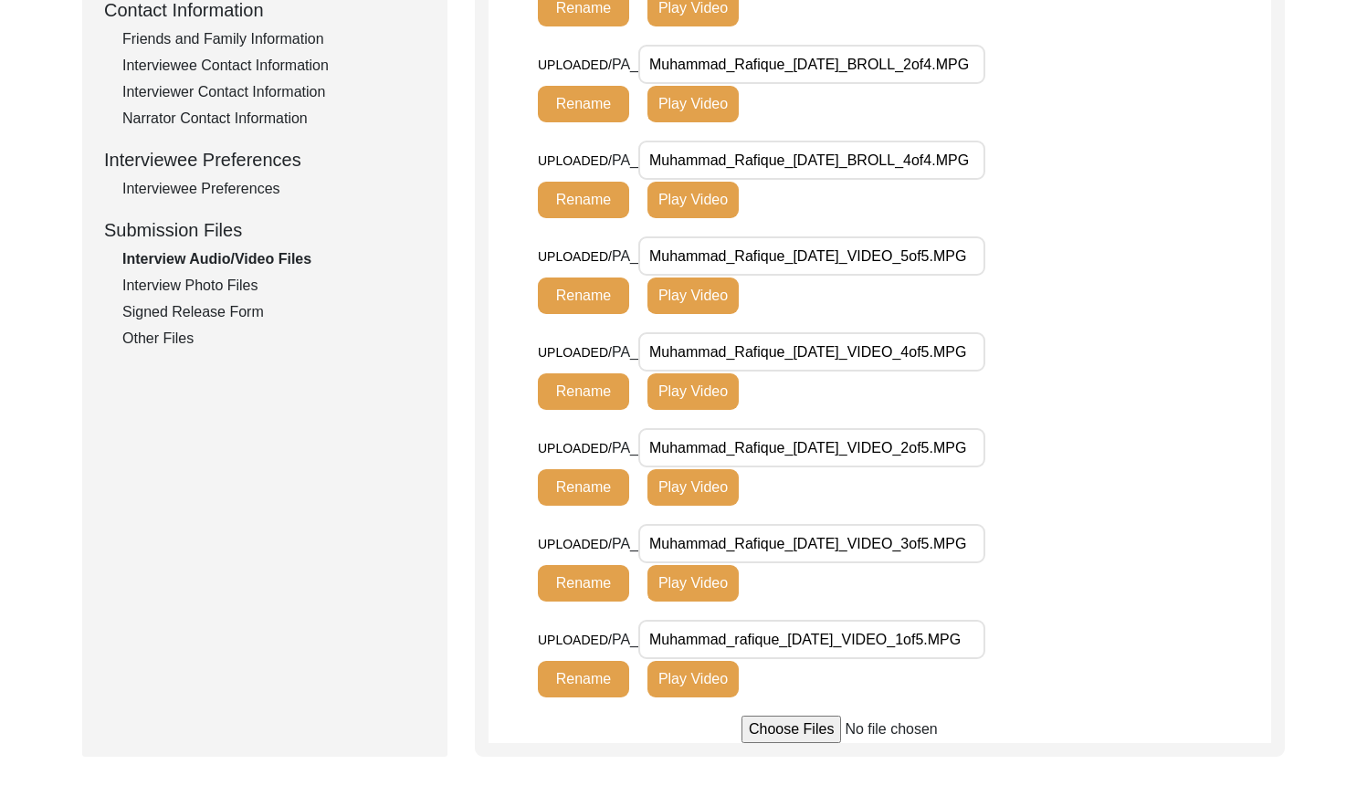
click at [212, 292] on div "Interview Photo Files" at bounding box center [273, 286] width 303 height 22
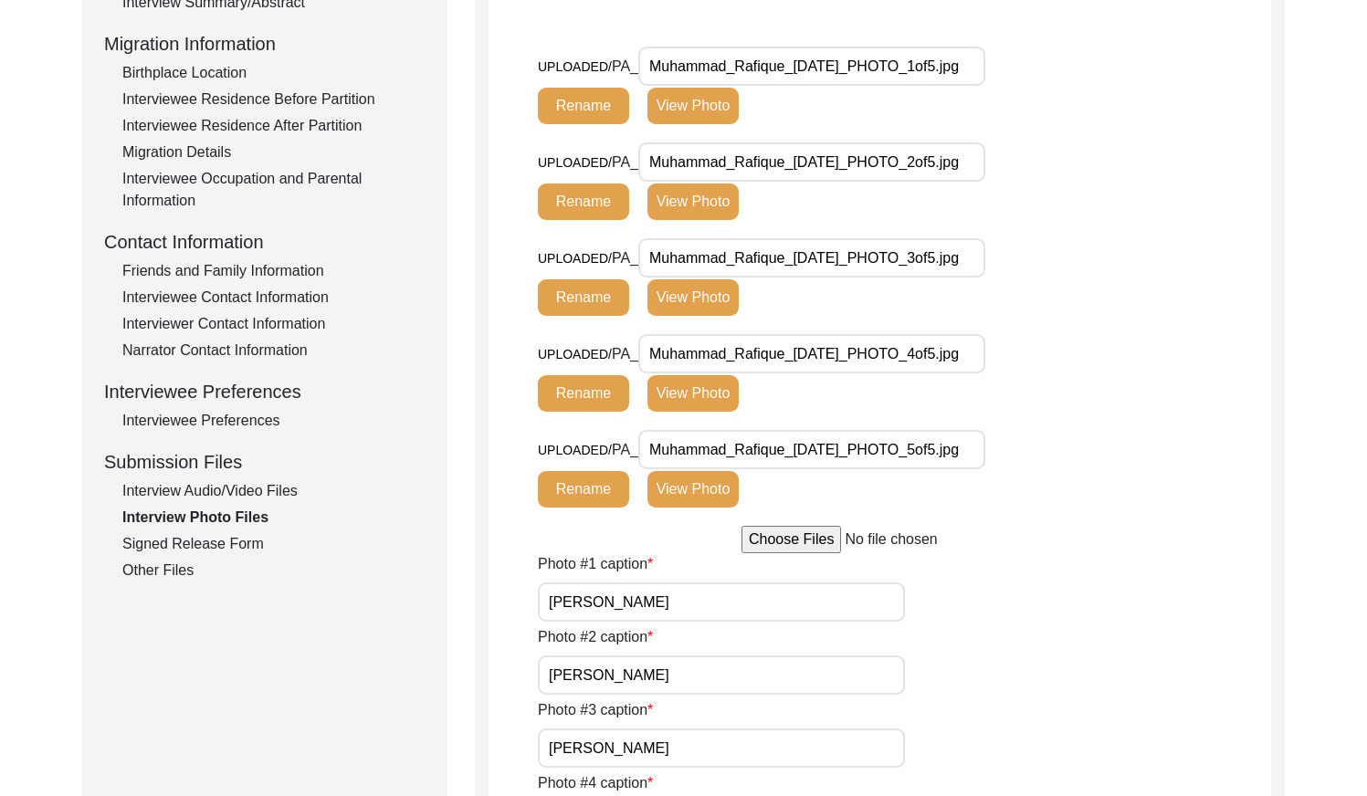
scroll to position [0, 6]
click at [181, 546] on div "Signed Release Form" at bounding box center [273, 544] width 303 height 22
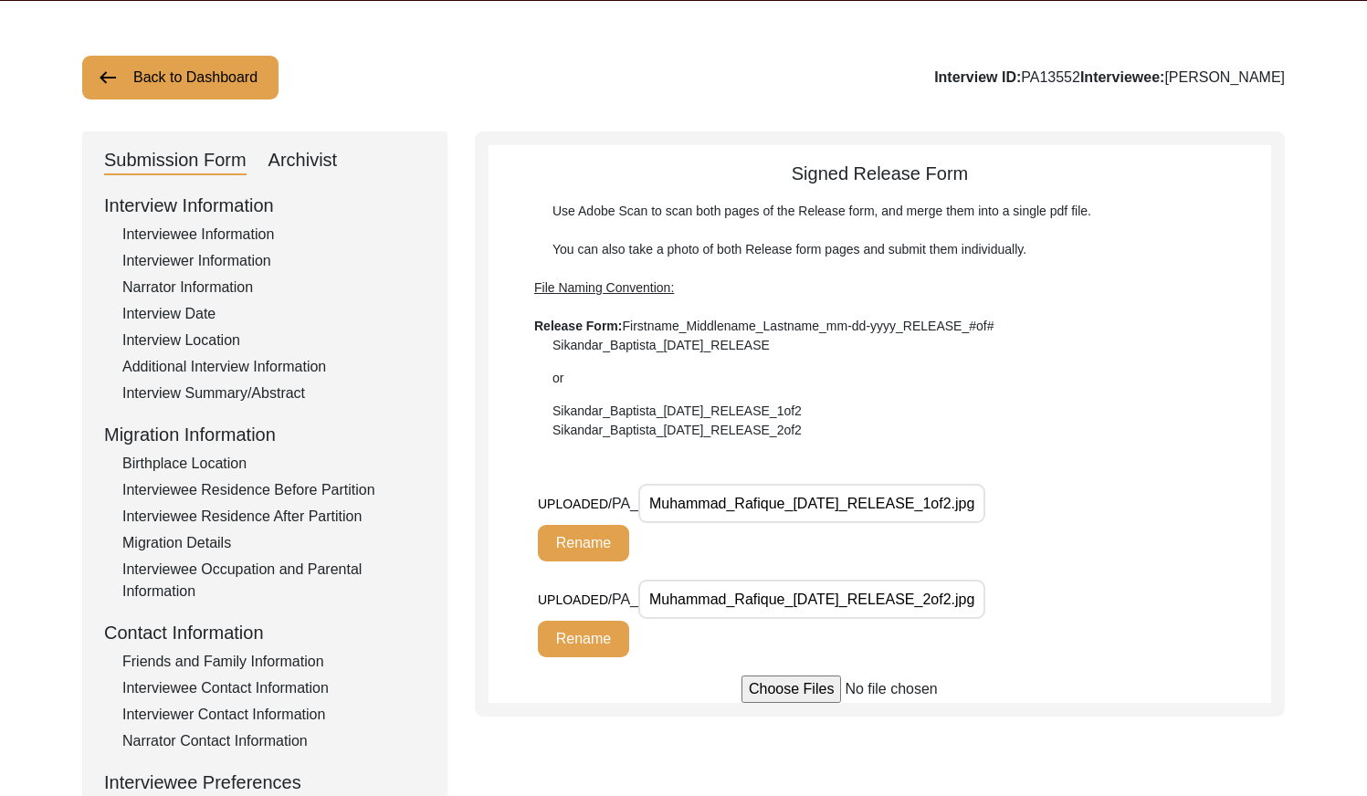
scroll to position [0, 0]
